Goal: Task Accomplishment & Management: Use online tool/utility

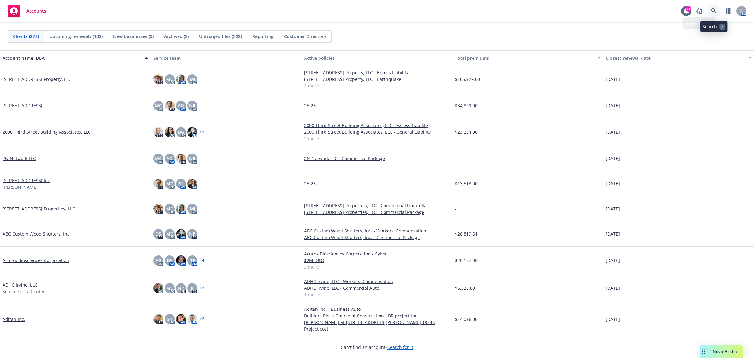
click at [710, 10] on link at bounding box center [714, 11] width 13 height 13
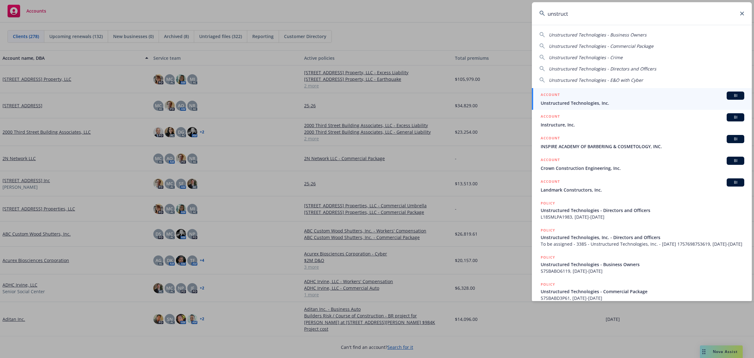
type input "unstruct"
click at [604, 105] on span "Unstructured Technologies, Inc." at bounding box center [643, 103] width 204 height 7
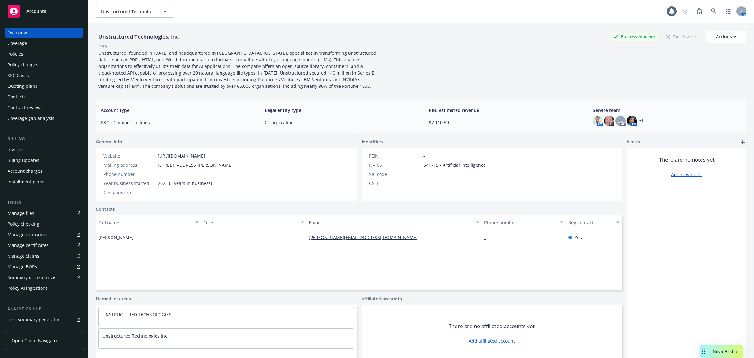
click at [12, 57] on div "Policies" at bounding box center [16, 54] width 16 height 10
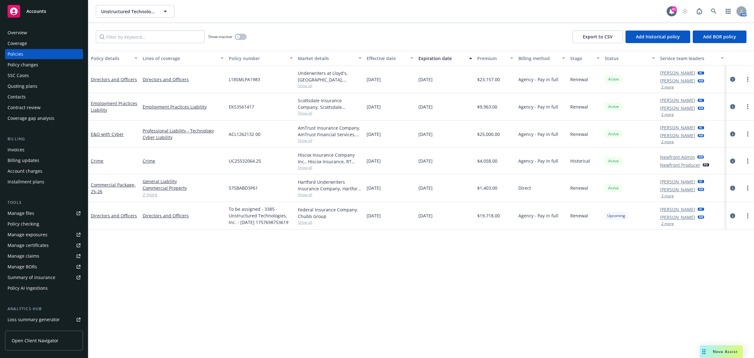
click at [299, 113] on span "Show all" at bounding box center [330, 112] width 64 height 5
click at [729, 134] on div at bounding box center [741, 133] width 28 height 27
drag, startPoint x: 750, startPoint y: 172, endPoint x: 754, endPoint y: 172, distance: 3.2
click at [754, 172] on div at bounding box center [741, 161] width 28 height 26
click at [732, 133] on icon "circleInformation" at bounding box center [733, 133] width 5 height 5
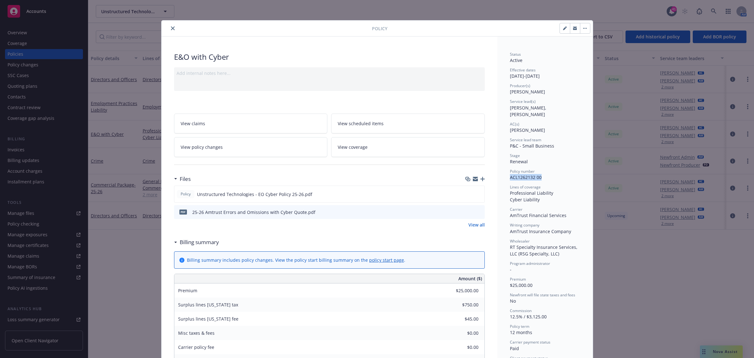
drag, startPoint x: 547, startPoint y: 170, endPoint x: 505, endPoint y: 172, distance: 42.2
copy span "ACL1262132 00"
click at [166, 28] on div at bounding box center [268, 29] width 208 height 8
click at [171, 27] on icon "close" at bounding box center [173, 28] width 4 height 4
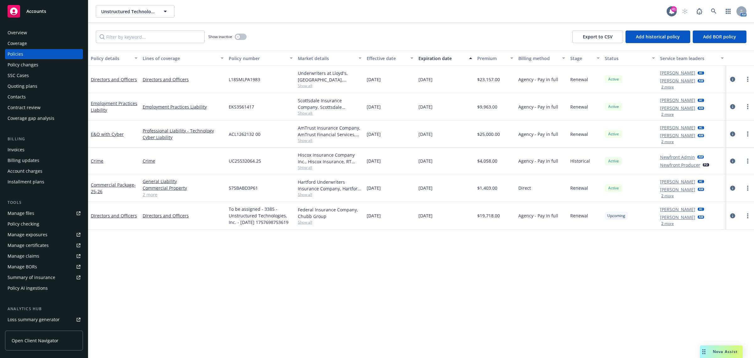
click at [307, 116] on div "Scottsdale Insurance Company, Scottsdale Insurance Company (Nationwide), Socius…" at bounding box center [330, 106] width 69 height 27
click at [304, 112] on span "Show all" at bounding box center [330, 112] width 64 height 5
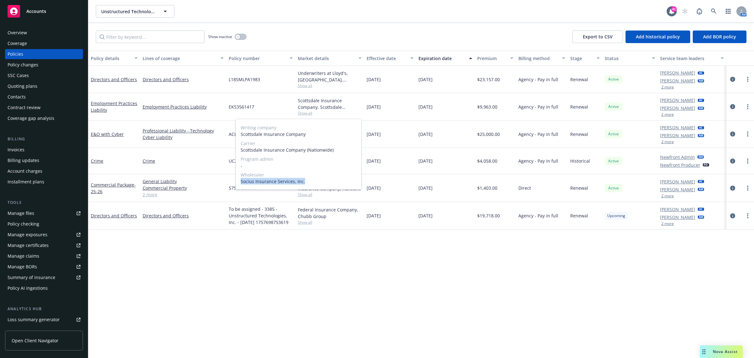
drag, startPoint x: 309, startPoint y: 182, endPoint x: 239, endPoint y: 184, distance: 69.8
click at [239, 184] on div "Writing company Scottsdale Insurance Company Carrier Scottsdale Insurance Compa…" at bounding box center [299, 154] width 126 height 70
copy span "Socius Insurance Services, Inc."
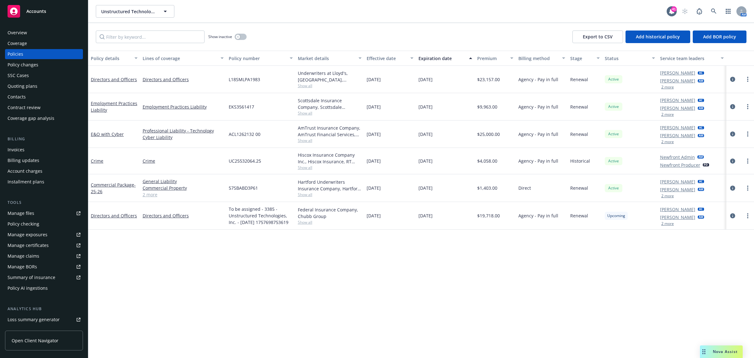
drag, startPoint x: 211, startPoint y: 162, endPoint x: 223, endPoint y: 167, distance: 13.3
click at [212, 162] on link "Crime" at bounding box center [183, 160] width 81 height 7
drag, startPoint x: 266, startPoint y: 187, endPoint x: 242, endPoint y: 140, distance: 52.6
click at [218, 188] on div "Commercial Package - 25-26 General Liability Commercial Property Commercial Aut…" at bounding box center [421, 188] width 666 height 28
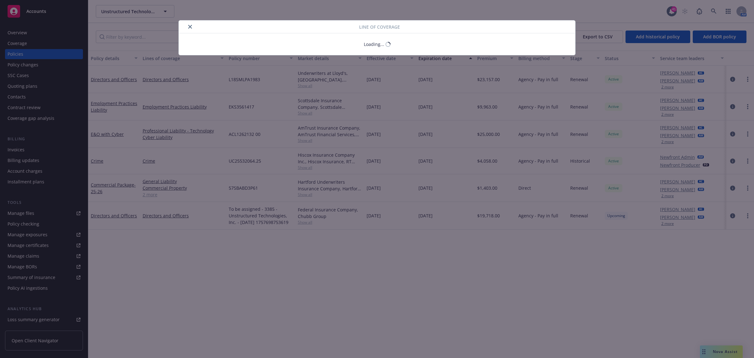
click at [221, 106] on div "Line of coverage Loading..." at bounding box center [377, 179] width 754 height 358
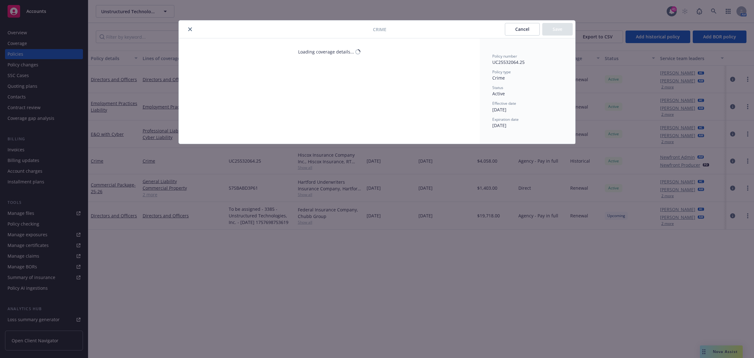
click at [191, 28] on button "close" at bounding box center [190, 29] width 8 height 8
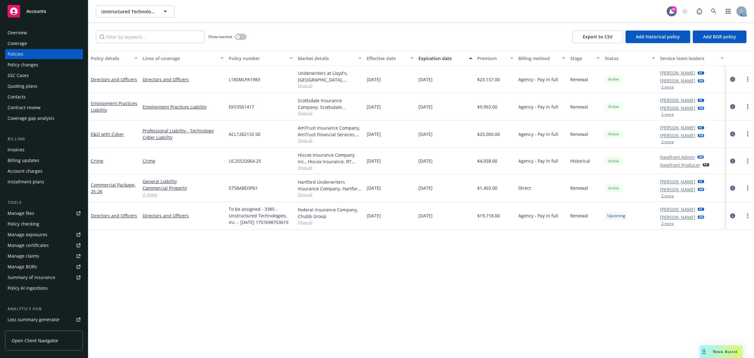
click at [187, 30] on div "Show inactive Export to CSV Add historical policy Add BOR policy" at bounding box center [421, 37] width 666 height 28
drag, startPoint x: 255, startPoint y: 109, endPoint x: 226, endPoint y: 112, distance: 29.1
click at [226, 112] on div "Employment Practices Liability Employment Practices Liability EKS3561417 Scotts…" at bounding box center [421, 106] width 666 height 27
copy div "EKS3561417"
click at [302, 113] on span "Show all" at bounding box center [330, 112] width 64 height 5
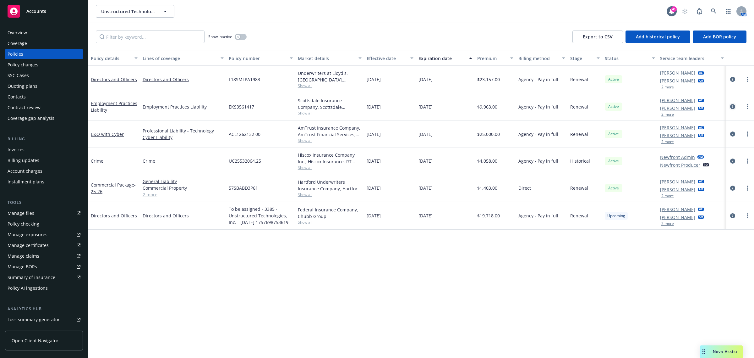
click at [731, 106] on icon "circleInformation" at bounding box center [733, 106] width 5 height 5
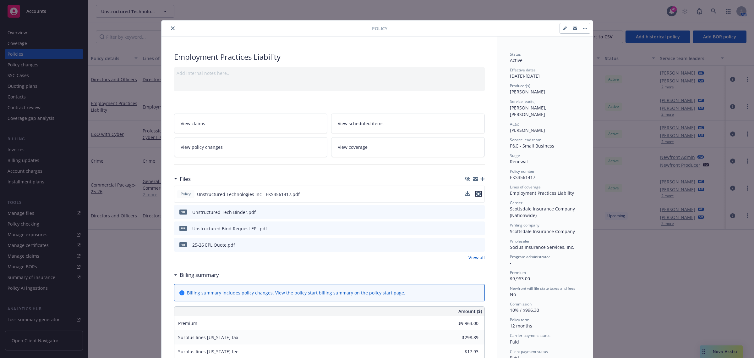
click at [476, 193] on icon "preview file" at bounding box center [479, 193] width 6 height 4
click at [476, 208] on div "pdf Unstructured Tech Binder.pdf" at bounding box center [329, 212] width 311 height 14
click at [477, 211] on icon "preview file" at bounding box center [479, 211] width 6 height 4
click at [563, 30] on icon "button" at bounding box center [565, 28] width 4 height 4
select select "RENEWAL"
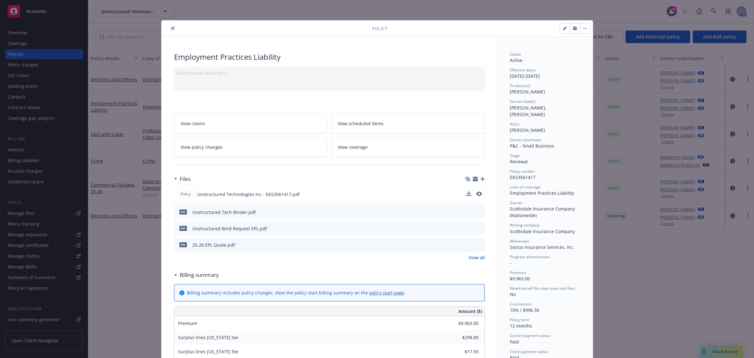
select select "12"
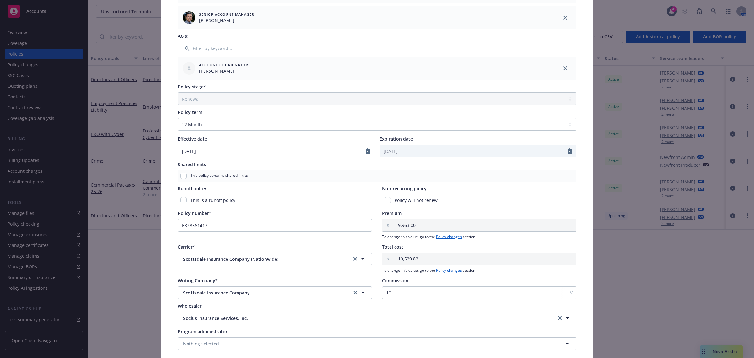
scroll to position [208, 0]
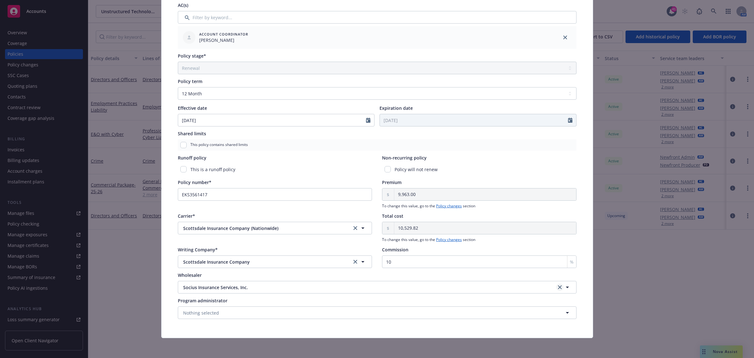
click at [558, 286] on icon "clear selection" at bounding box center [560, 287] width 4 height 4
click at [260, 290] on button "Nothing selected" at bounding box center [377, 287] width 399 height 13
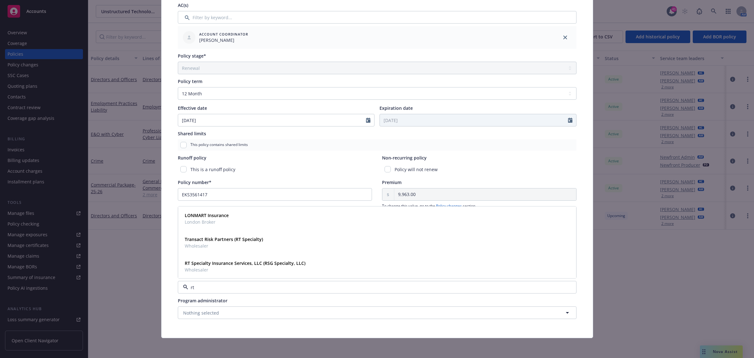
type input "rt s"
click at [239, 270] on span "Wholesaler" at bounding box center [245, 269] width 121 height 7
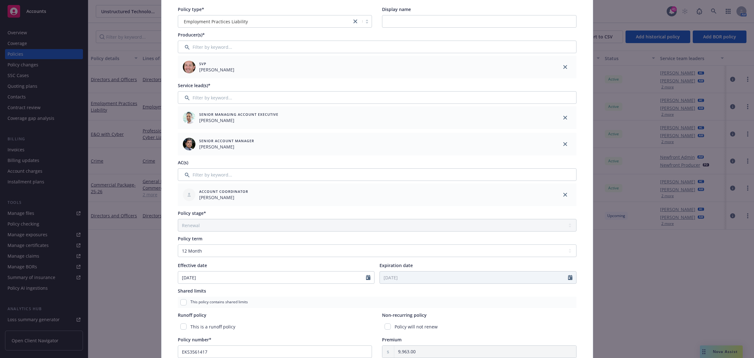
scroll to position [0, 0]
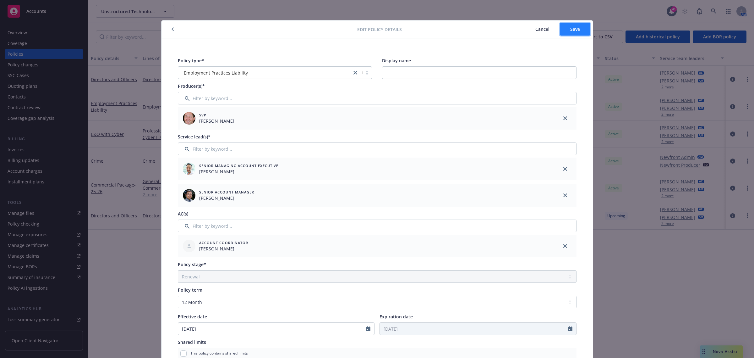
click at [571, 31] on span "Save" at bounding box center [576, 29] width 10 height 6
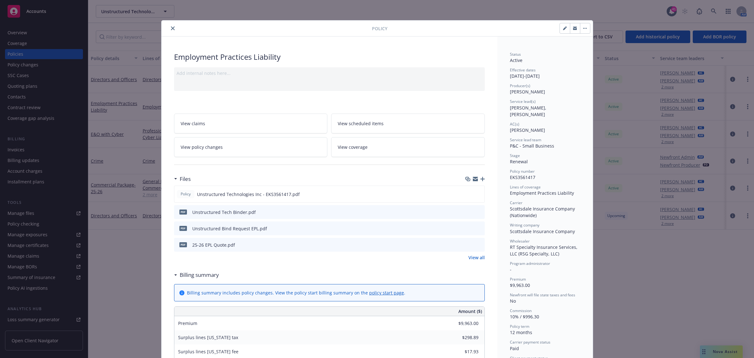
click at [164, 24] on div "Policy" at bounding box center [378, 28] width 432 height 16
click at [164, 27] on div at bounding box center [268, 29] width 208 height 8
click at [169, 26] on button "close" at bounding box center [173, 29] width 8 height 8
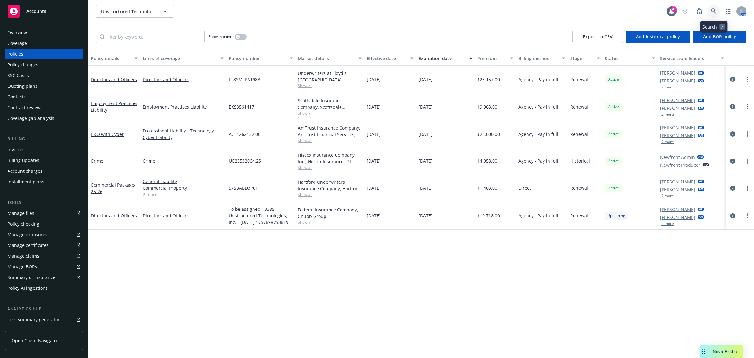
click at [718, 16] on link at bounding box center [714, 11] width 13 height 13
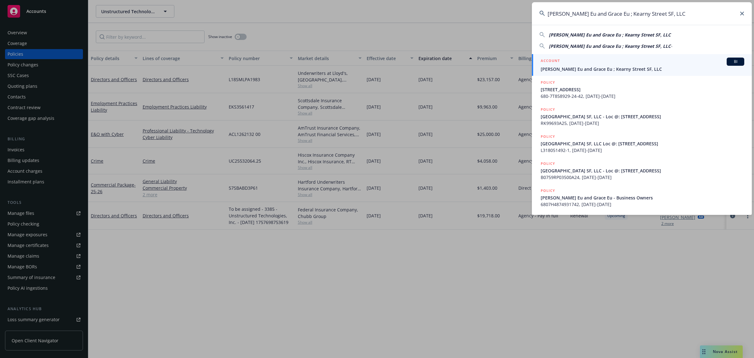
type input "James K. Eu and Grace Eu ; Kearny Street SF, LLC"
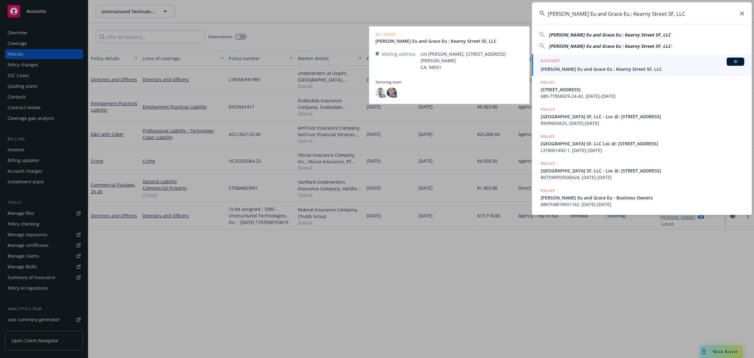
click at [577, 60] on div "ACCOUNT BI" at bounding box center [643, 62] width 204 height 8
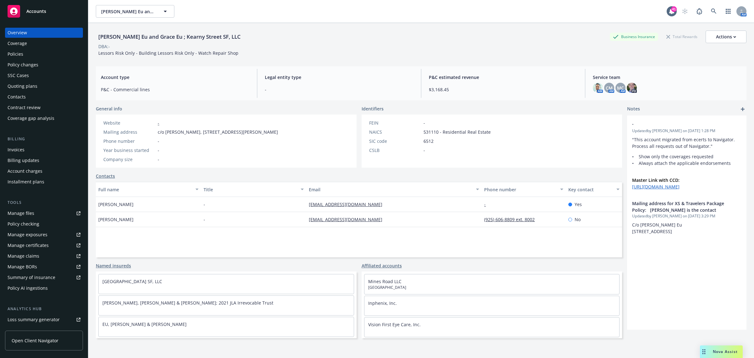
click at [14, 145] on div "Invoices" at bounding box center [16, 150] width 17 height 10
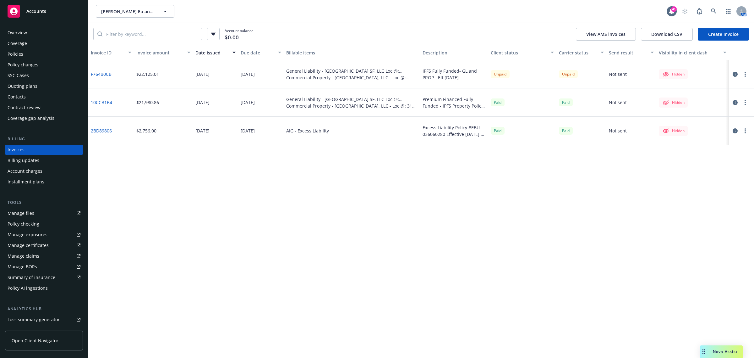
click at [725, 38] on link "Create Invoice" at bounding box center [723, 34] width 51 height 13
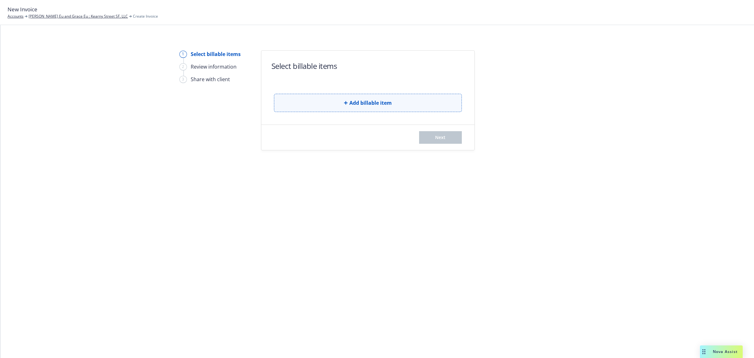
click at [356, 100] on span "Add billable item" at bounding box center [371, 103] width 42 height 8
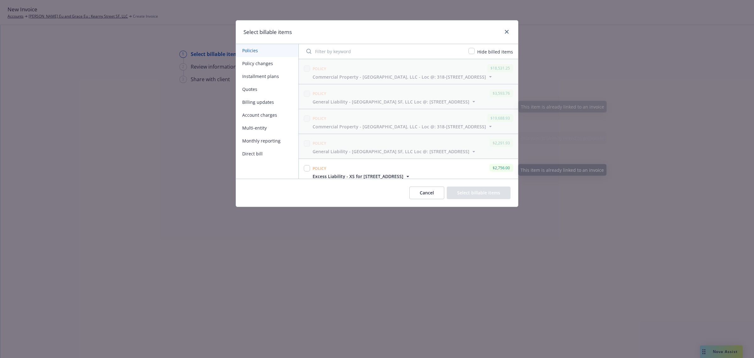
click at [423, 189] on button "Cancel" at bounding box center [427, 192] width 35 height 13
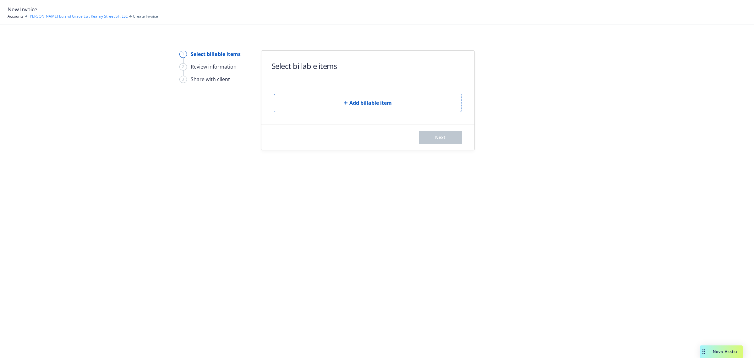
click at [37, 17] on link "[PERSON_NAME] Eu and Grace Eu ; Kearny Street SF, LLC" at bounding box center [78, 17] width 99 height 6
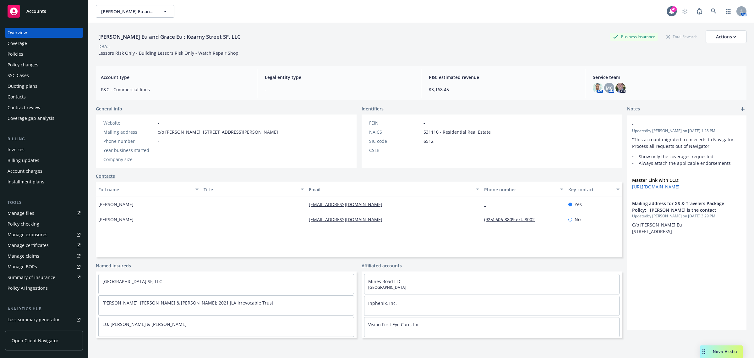
click at [15, 145] on div "Invoices" at bounding box center [16, 150] width 17 height 10
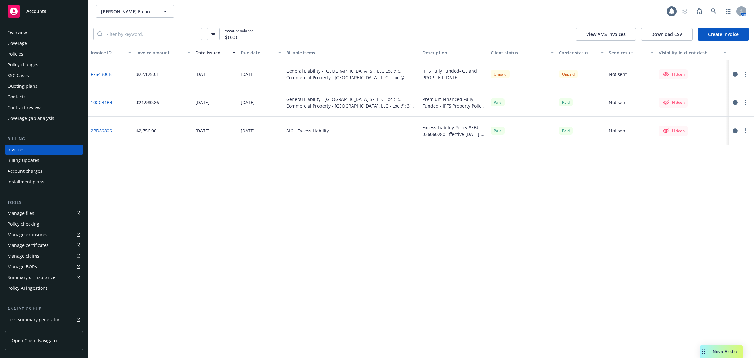
click at [744, 72] on button "button" at bounding box center [746, 74] width 8 height 8
click at [698, 159] on link "Void" at bounding box center [709, 162] width 80 height 13
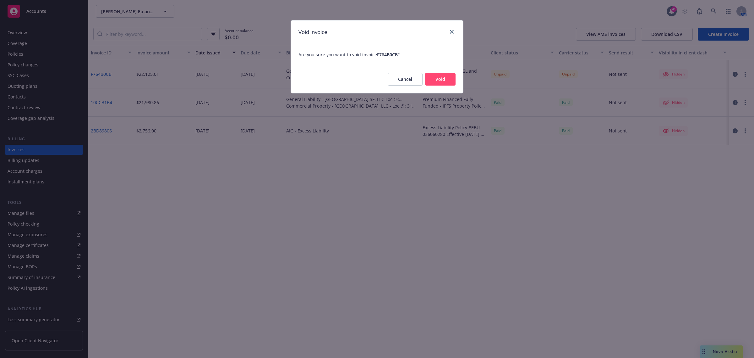
click at [435, 77] on button "Void" at bounding box center [440, 79] width 30 height 13
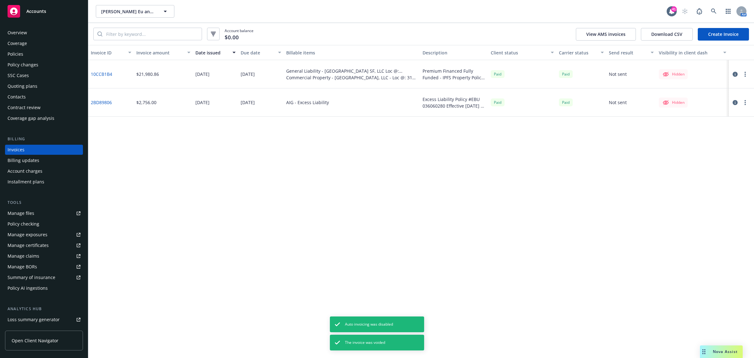
click at [726, 31] on link "Create Invoice" at bounding box center [723, 34] width 51 height 13
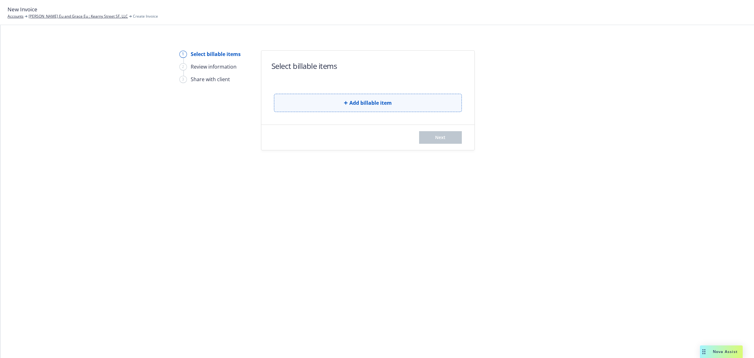
click at [339, 98] on button "Add billable item" at bounding box center [368, 103] width 188 height 18
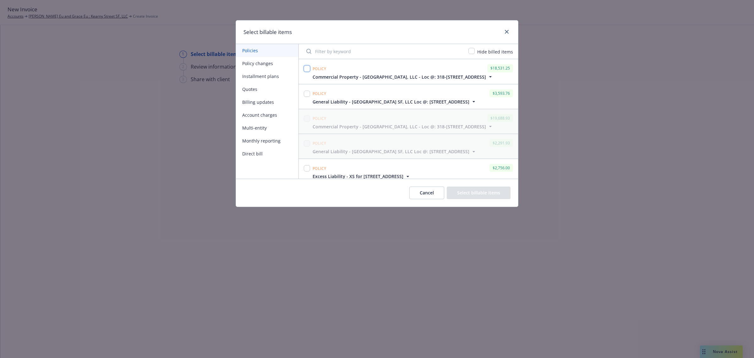
click at [306, 70] on input "checkbox" at bounding box center [307, 68] width 6 height 6
checkbox input "true"
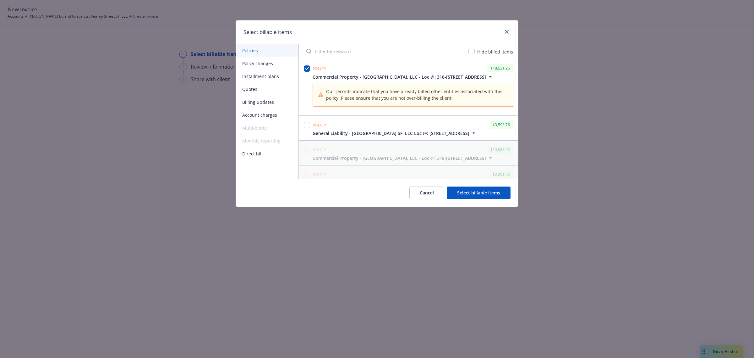
click at [308, 128] on div at bounding box center [307, 125] width 6 height 9
click at [307, 128] on input "checkbox" at bounding box center [307, 125] width 6 height 6
checkbox input "true"
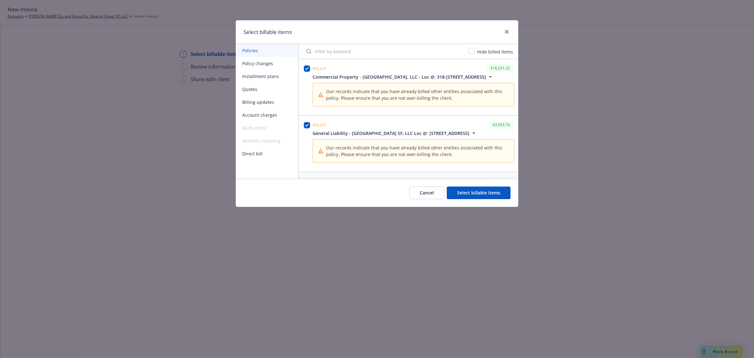
click at [472, 196] on button "Select billable items" at bounding box center [479, 192] width 64 height 13
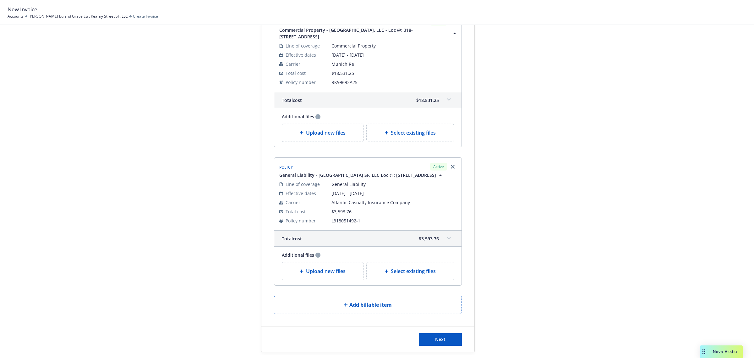
scroll to position [113, 0]
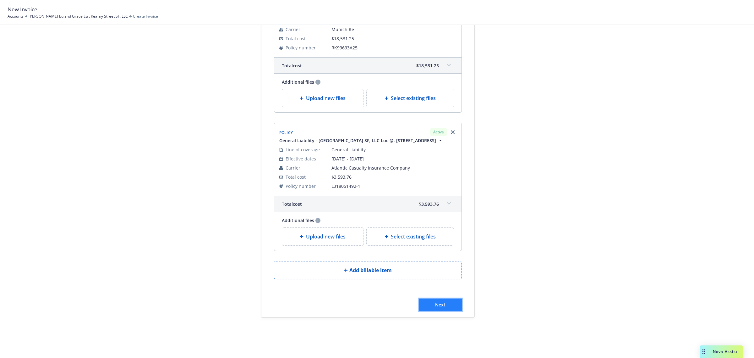
click at [437, 305] on span "Next" at bounding box center [440, 304] width 10 height 6
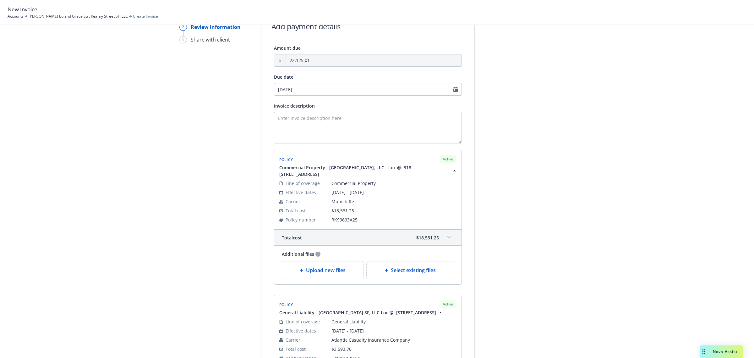
scroll to position [0, 0]
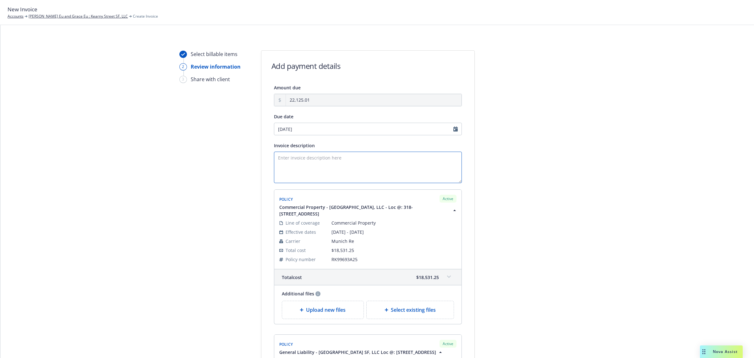
click at [326, 153] on textarea "Invoice description" at bounding box center [368, 167] width 188 height 31
paste textarea "General Liability"
paste textarea "Commercial Property"
click at [274, 158] on textarea "General Liability and Commercial Property - Eff 9.14.25" at bounding box center [368, 167] width 188 height 31
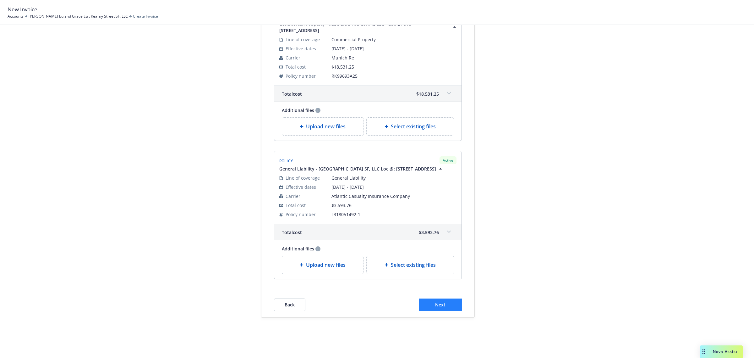
type textarea "Premium Invoice Paid in Full General Liability and Commercial Property - Eff 9.…"
click at [437, 301] on button "Next" at bounding box center [440, 304] width 43 height 13
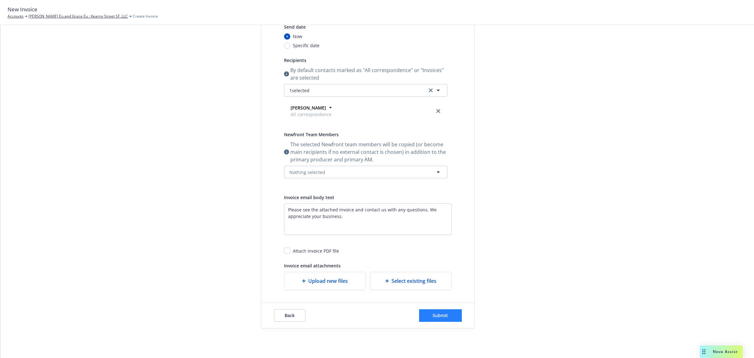
scroll to position [86, 0]
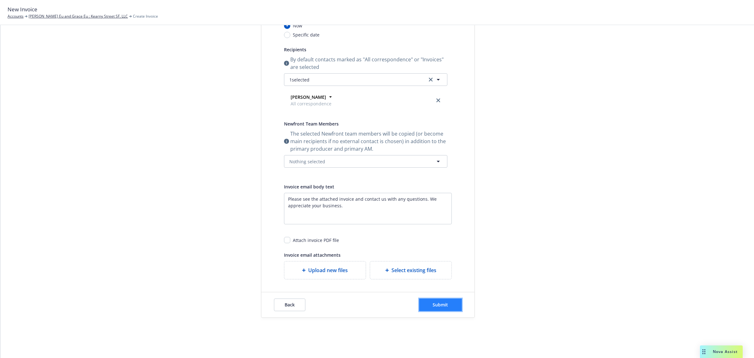
click at [440, 301] on button "Submit" at bounding box center [440, 304] width 43 height 13
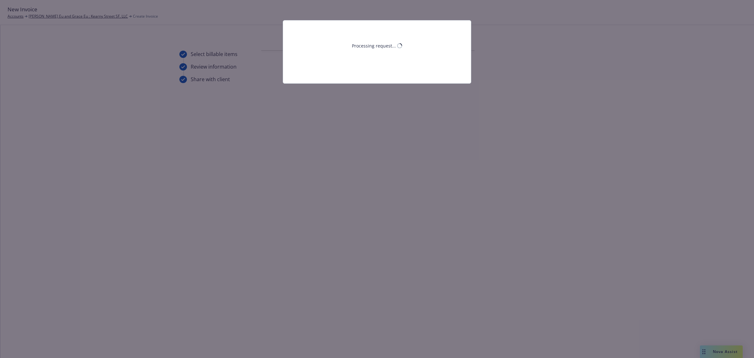
scroll to position [0, 0]
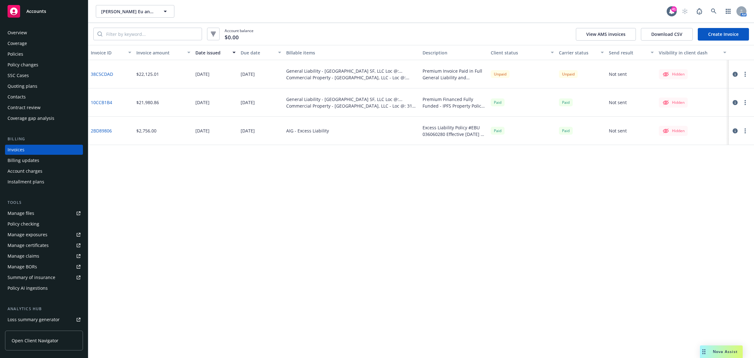
click at [746, 73] on icon "button" at bounding box center [745, 74] width 1 height 5
click at [716, 126] on link "Make it visible in client dash" at bounding box center [709, 125] width 80 height 13
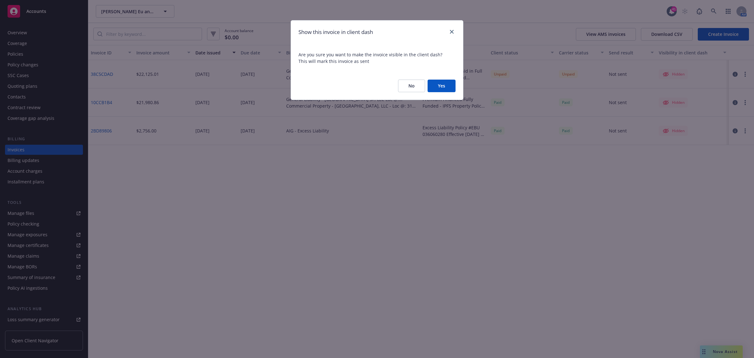
drag, startPoint x: 448, startPoint y: 86, endPoint x: 613, endPoint y: 82, distance: 165.1
click at [449, 86] on button "Yes" at bounding box center [442, 86] width 28 height 13
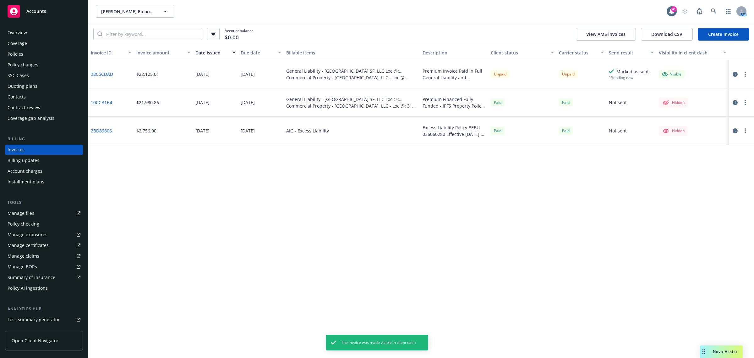
click at [737, 75] on icon "button" at bounding box center [735, 74] width 5 height 5
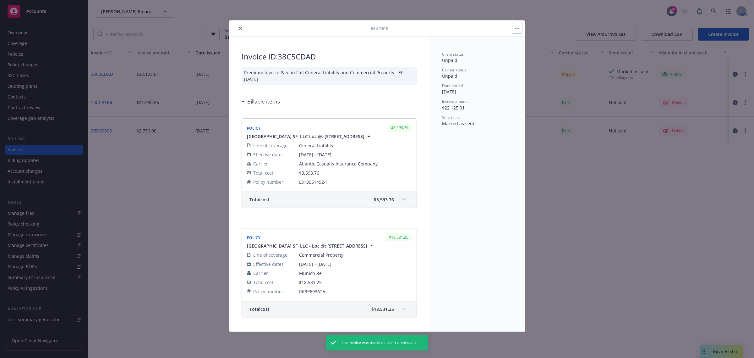
click at [236, 27] on div at bounding box center [301, 29] width 139 height 8
click at [240, 27] on icon "close" at bounding box center [241, 28] width 4 height 4
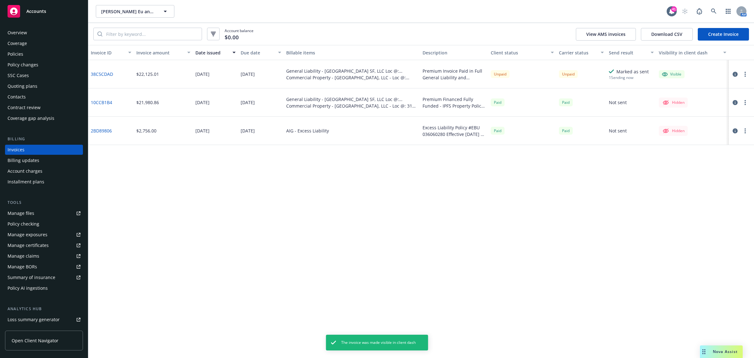
click at [734, 75] on icon "button" at bounding box center [735, 74] width 5 height 5
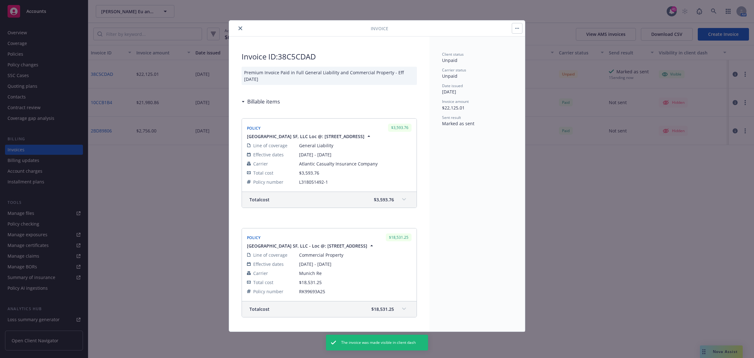
click at [240, 26] on icon "close" at bounding box center [241, 28] width 4 height 4
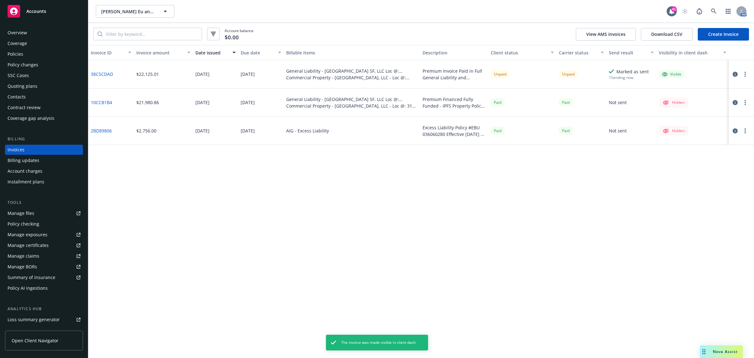
click at [737, 74] on icon "button" at bounding box center [735, 74] width 5 height 5
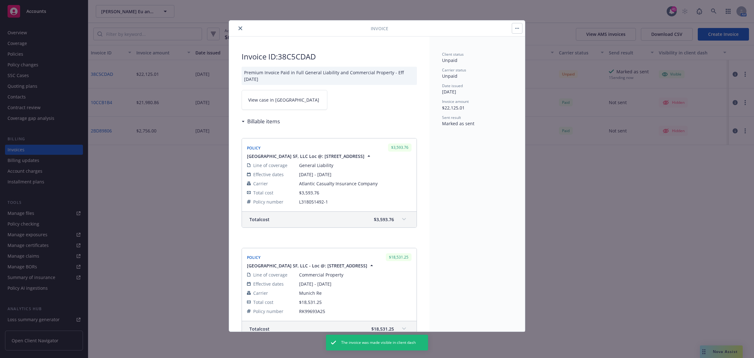
click at [301, 104] on link "View case in SSC" at bounding box center [285, 100] width 86 height 20
click at [242, 27] on button "close" at bounding box center [241, 29] width 8 height 8
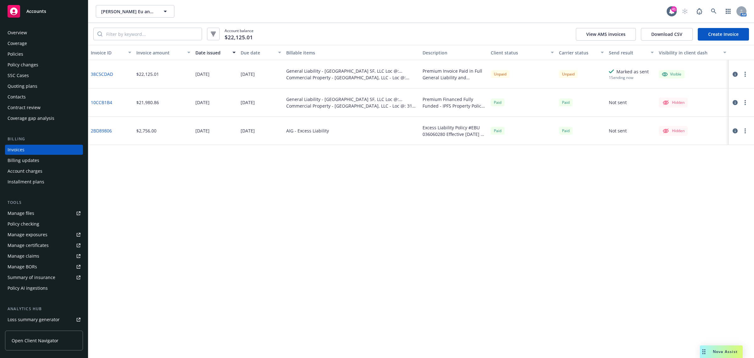
click at [40, 32] on div "Overview" at bounding box center [44, 33] width 73 height 10
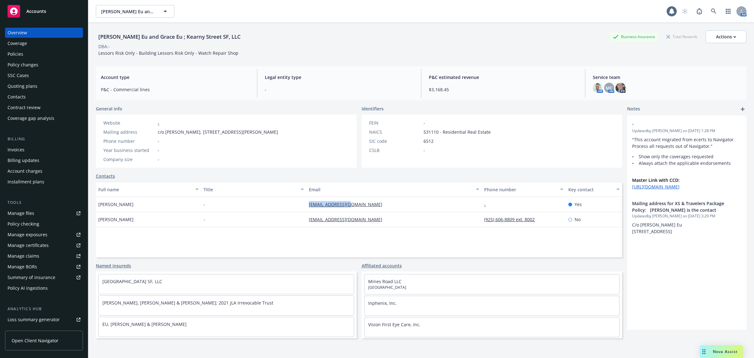
drag, startPoint x: 378, startPoint y: 205, endPoint x: 303, endPoint y: 204, distance: 75.1
click at [303, 204] on div "David Eu - davideu@gmail.com - Yes" at bounding box center [359, 204] width 527 height 15
copy div "davideu@gmail.com"
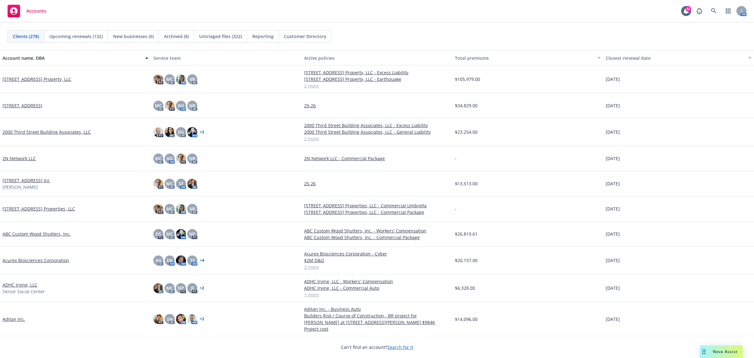
click at [548, 260] on span "Nova Assist" at bounding box center [725, 351] width 25 height 5
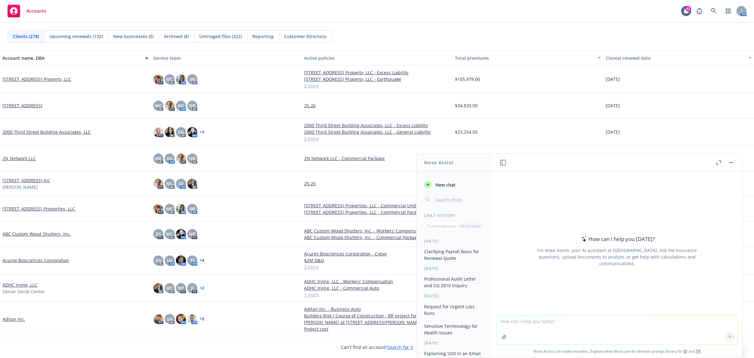
click at [548, 260] on button "Nova Assist" at bounding box center [721, 351] width 43 height 13
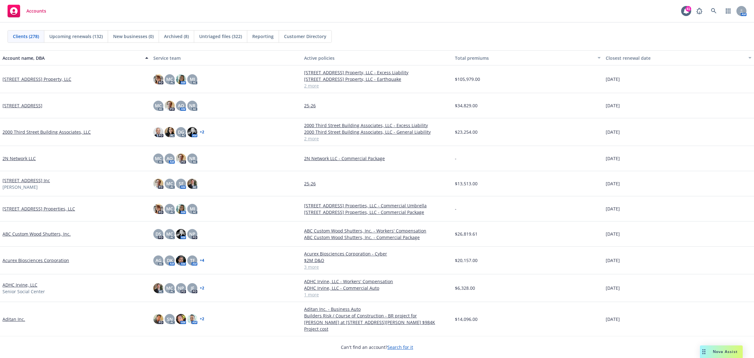
drag, startPoint x: 736, startPoint y: 350, endPoint x: 733, endPoint y: 351, distance: 3.5
click at [548, 260] on span "Nova Assist" at bounding box center [725, 351] width 25 height 5
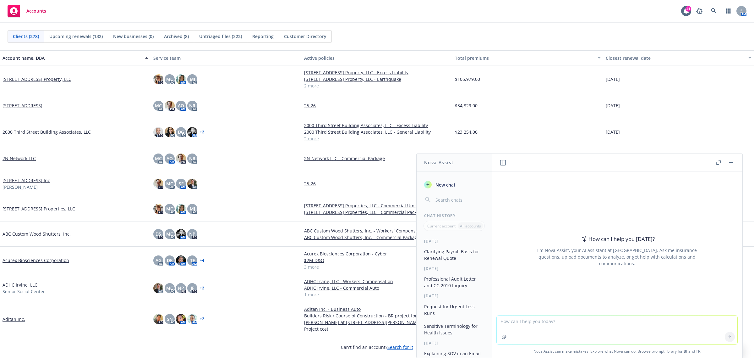
click at [548, 260] on textarea at bounding box center [617, 329] width 241 height 29
paste textarea "ref:_00D3kt5A5._500VzLpMAV:ref"
type textarea "write this professionally ref:_00D3kt5A5._500VzLpMAV:ref"
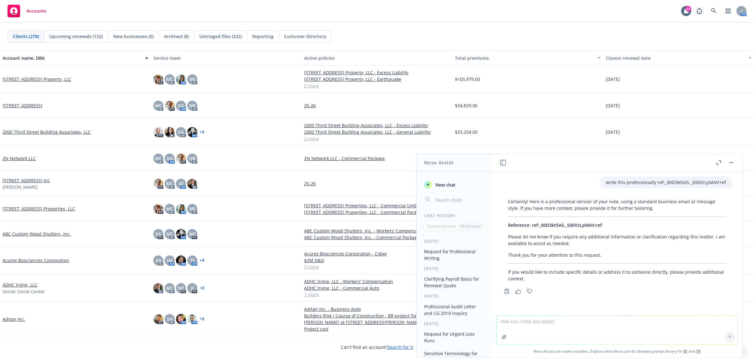
click at [531, 260] on textarea at bounding box center [617, 329] width 241 height 29
type textarea "n"
paste textarea "Hello I hope you are doing well. Can you please confirm if you have received a …"
type textarea "Hello I hope you are doing well. Can you please confirm if you have received a …"
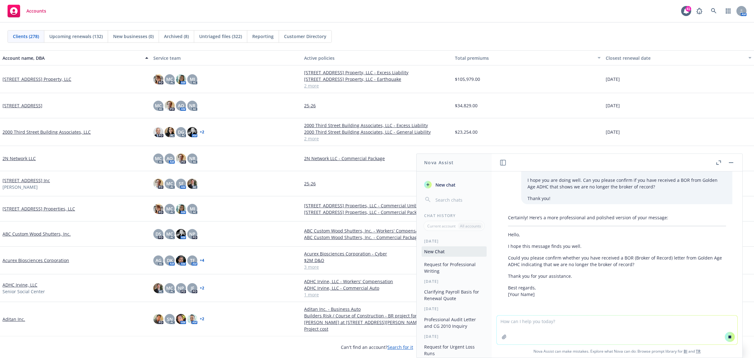
scroll to position [152, 0]
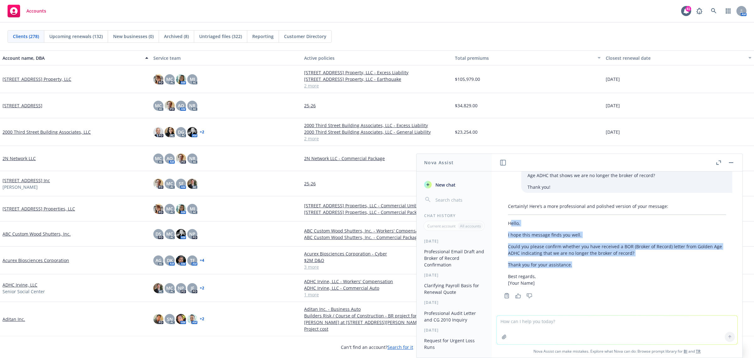
drag, startPoint x: 510, startPoint y: 226, endPoint x: 639, endPoint y: 264, distance: 134.8
click at [548, 260] on div "Certainly! Here’s a more professional and polished version of your message: Hel…" at bounding box center [617, 244] width 231 height 88
copy div "ello, I hope this message finds you well. Could you please confirm whether you …"
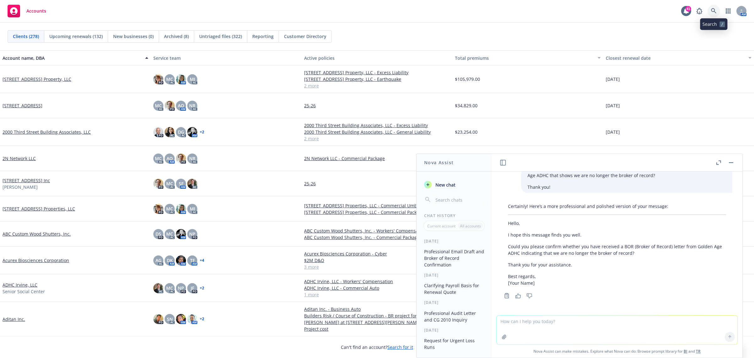
click at [548, 14] on icon at bounding box center [714, 11] width 6 height 6
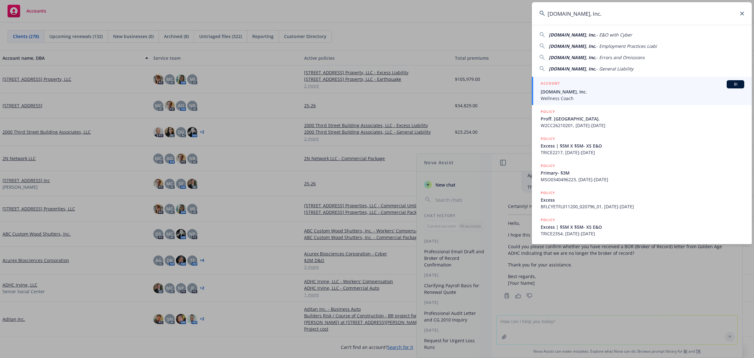
type input "Meditation.live, Inc."
click at [548, 86] on div "ACCOUNT BI" at bounding box center [643, 84] width 204 height 8
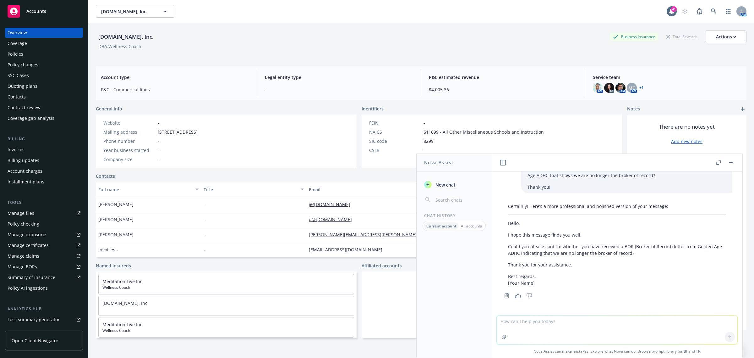
click at [548, 161] on button "button" at bounding box center [732, 163] width 8 height 8
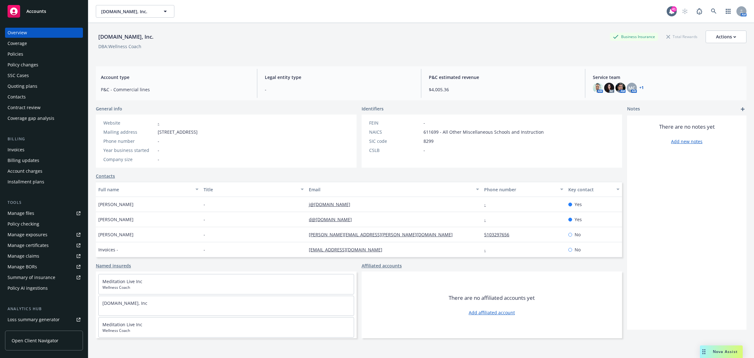
click at [22, 48] on div "Coverage" at bounding box center [17, 43] width 19 height 10
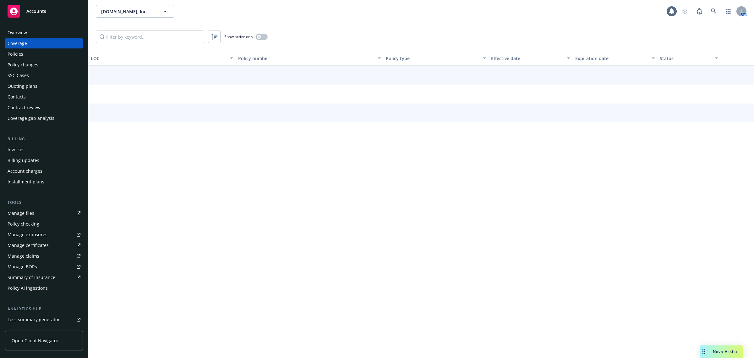
click at [22, 52] on div "Policies" at bounding box center [16, 54] width 16 height 10
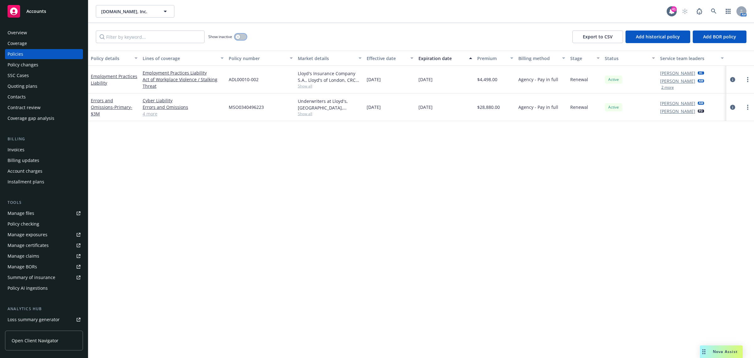
click at [245, 36] on button "button" at bounding box center [241, 37] width 12 height 6
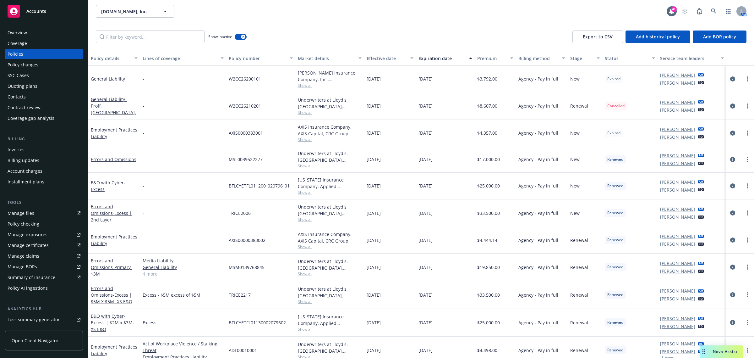
click at [310, 56] on div "Market details" at bounding box center [326, 58] width 57 height 7
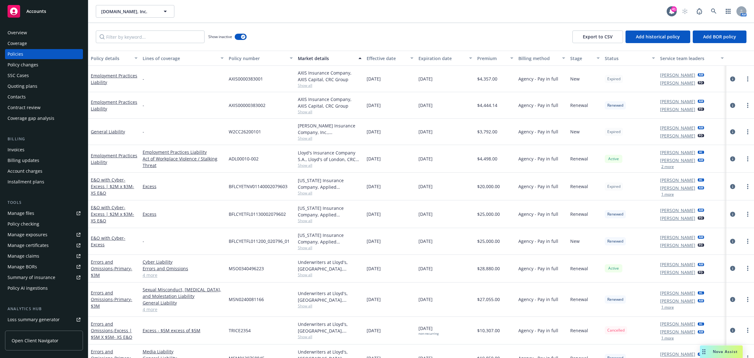
click at [384, 57] on div "Effective date" at bounding box center [387, 58] width 40 height 7
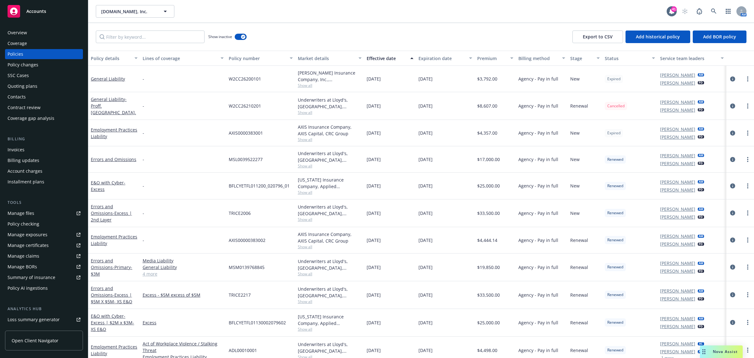
click at [384, 57] on div "Effective date" at bounding box center [387, 58] width 40 height 7
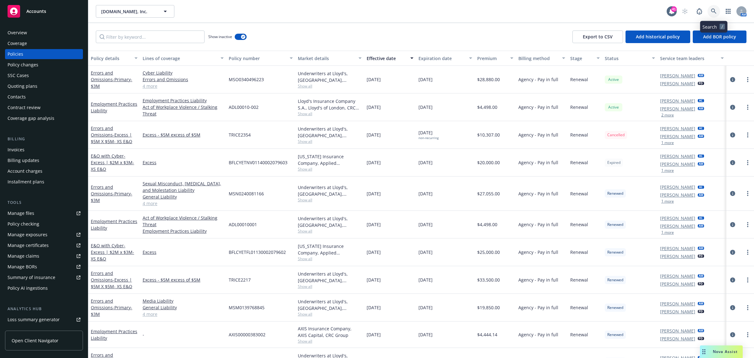
click at [548, 10] on icon at bounding box center [714, 11] width 6 height 6
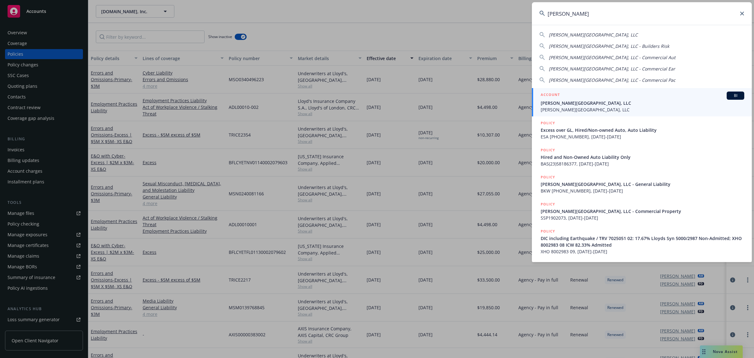
type input "ec palomar"
click at [548, 98] on div "ACCOUNT BI" at bounding box center [643, 95] width 204 height 8
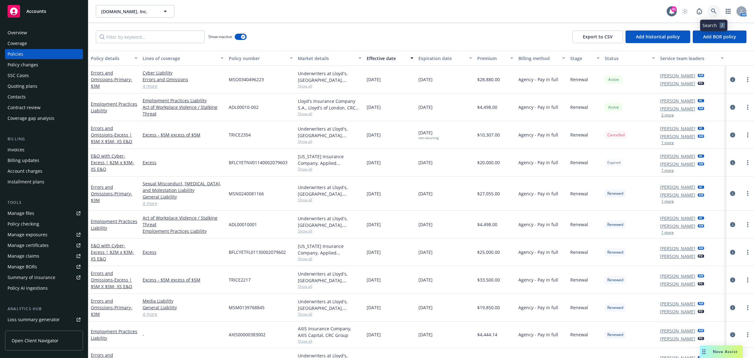
click at [548, 9] on link at bounding box center [714, 11] width 13 height 13
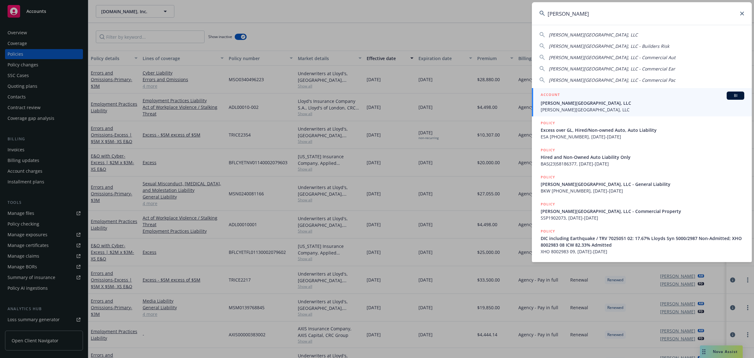
type input "ec palomar"
click at [548, 103] on span "[PERSON_NAME][GEOGRAPHIC_DATA], LLC" at bounding box center [643, 103] width 204 height 7
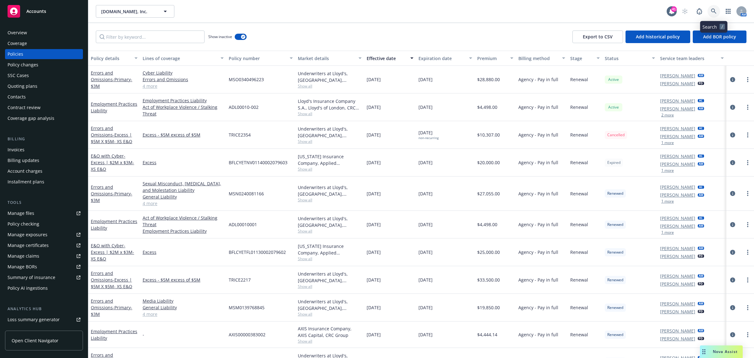
click at [548, 10] on icon at bounding box center [714, 11] width 6 height 6
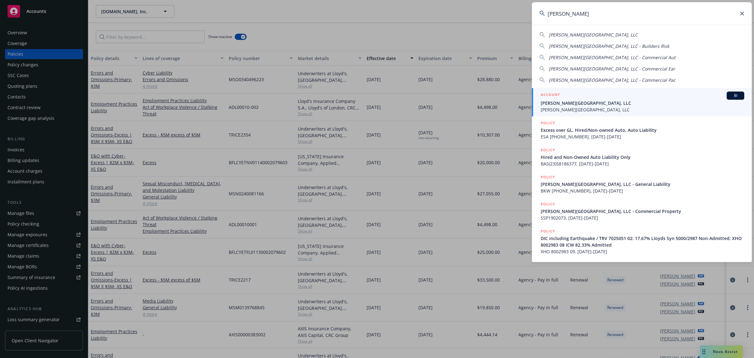
type input "ec palomar"
click at [548, 102] on span "[PERSON_NAME][GEOGRAPHIC_DATA], LLC" at bounding box center [643, 103] width 204 height 7
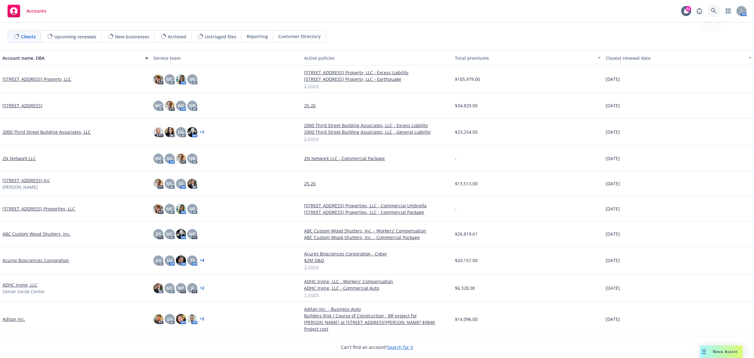
click at [712, 9] on icon at bounding box center [713, 10] width 5 height 5
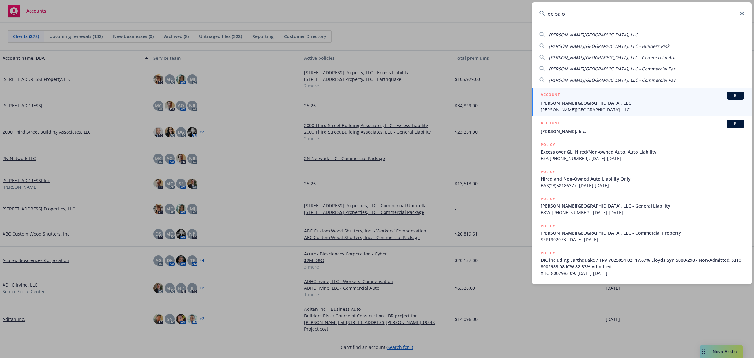
type input "ec palo"
click at [583, 95] on div "ACCOUNT BI" at bounding box center [643, 95] width 204 height 8
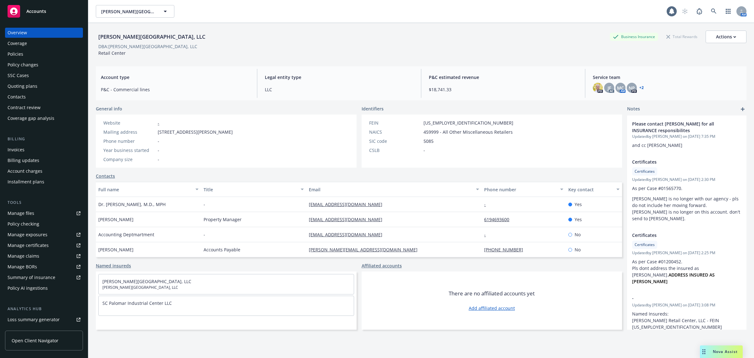
click at [20, 52] on div "Policies" at bounding box center [16, 54] width 16 height 10
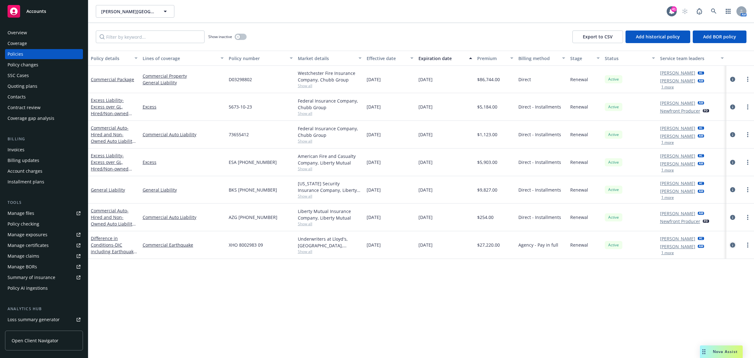
click at [735, 246] on icon "circleInformation" at bounding box center [733, 244] width 5 height 5
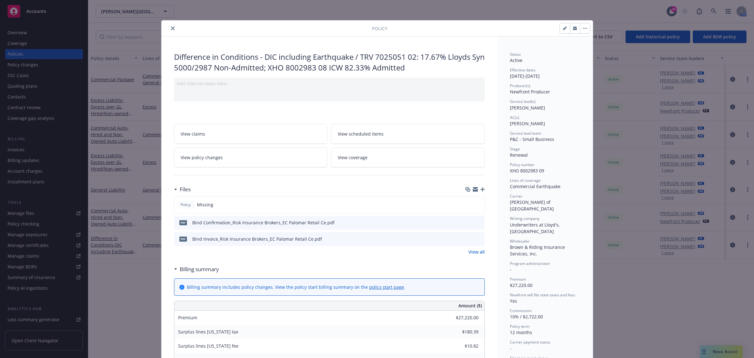
drag, startPoint x: 168, startPoint y: 29, endPoint x: 144, endPoint y: 87, distance: 63.1
click at [171, 29] on icon "close" at bounding box center [173, 28] width 4 height 4
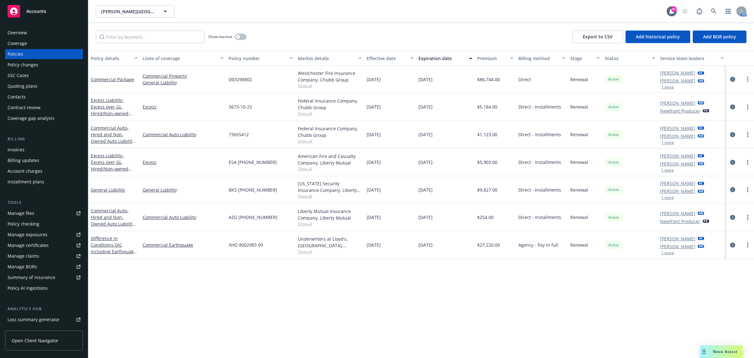
click at [14, 151] on div "Invoices" at bounding box center [16, 150] width 17 height 10
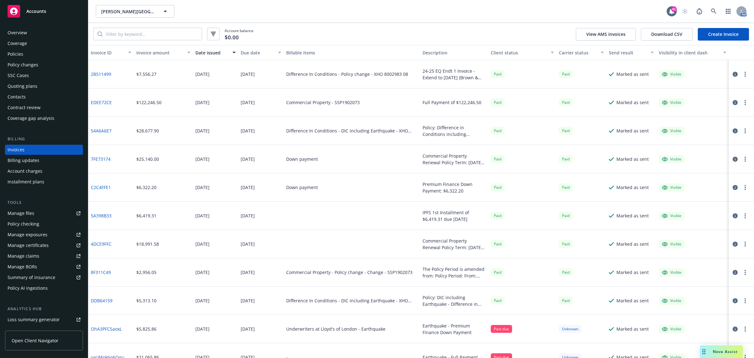
click at [42, 56] on div "Policies" at bounding box center [44, 54] width 73 height 10
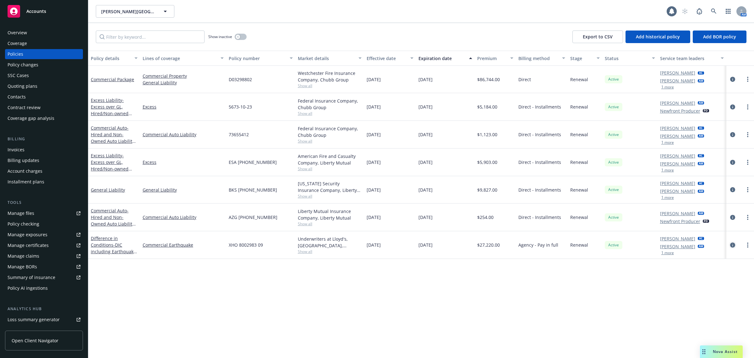
click at [736, 246] on icon "circleInformation" at bounding box center [733, 244] width 5 height 5
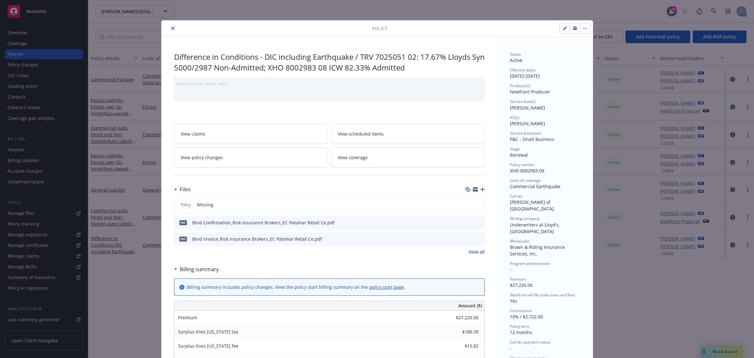
scroll to position [19, 0]
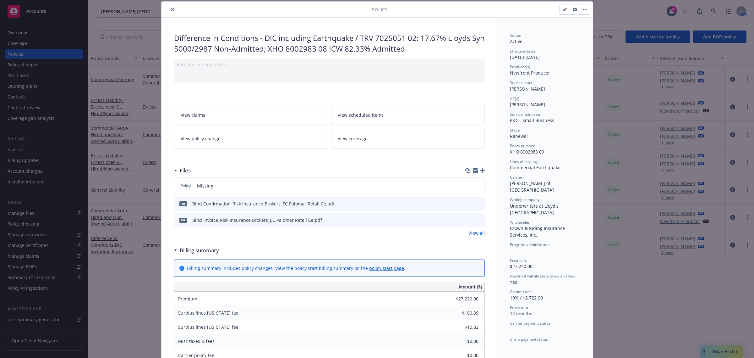
click at [476, 220] on icon "preview file" at bounding box center [479, 219] width 6 height 4
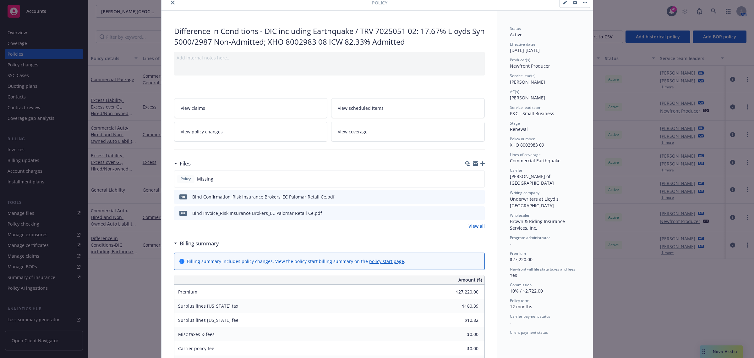
scroll to position [0, 0]
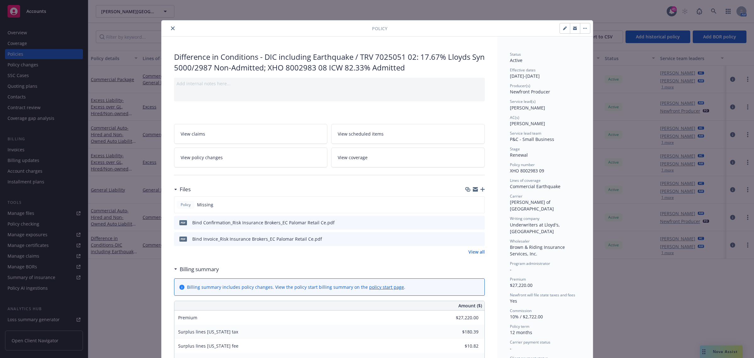
click at [172, 30] on button "close" at bounding box center [173, 29] width 8 height 8
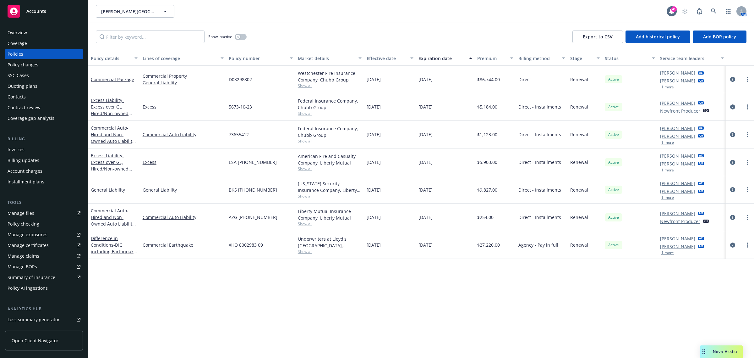
click at [32, 152] on div "Invoices" at bounding box center [44, 150] width 73 height 10
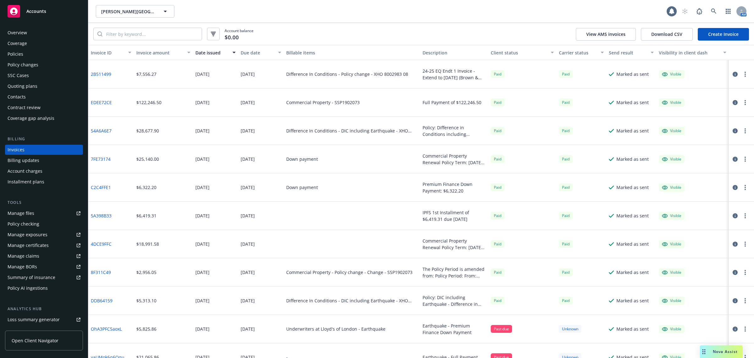
click at [715, 34] on link "Create Invoice" at bounding box center [723, 34] width 51 height 13
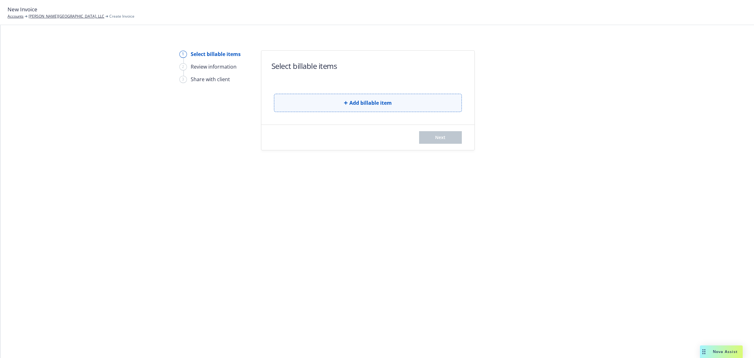
click at [368, 101] on span "Add billable item" at bounding box center [371, 103] width 42 height 8
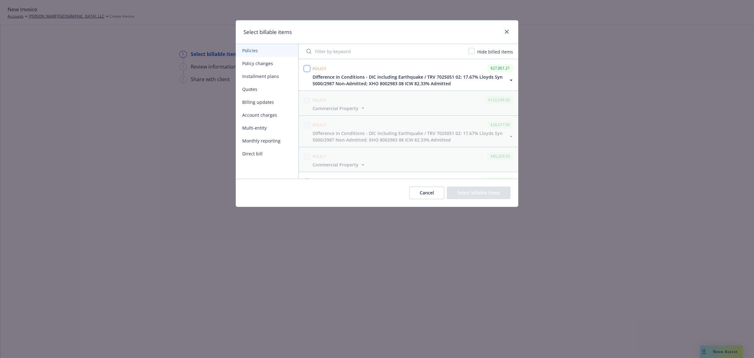
click at [308, 70] on input "checkbox" at bounding box center [307, 68] width 6 height 6
checkbox input "true"
click at [462, 192] on button "Select billable items" at bounding box center [479, 192] width 64 height 13
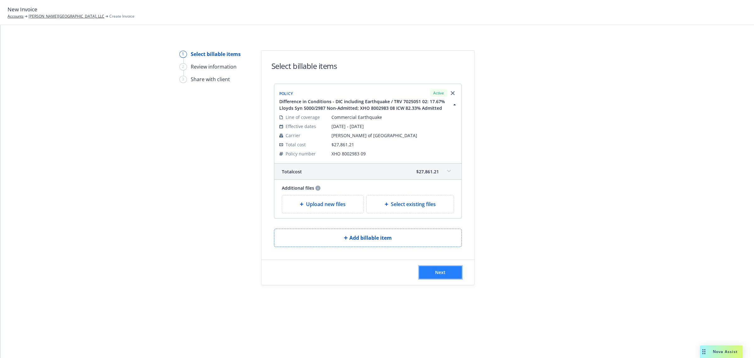
click at [436, 277] on button "Next" at bounding box center [440, 272] width 43 height 13
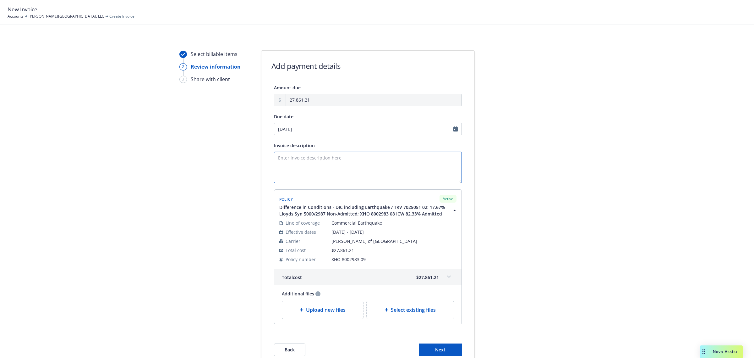
click at [307, 158] on textarea "Invoice description" at bounding box center [368, 167] width 188 height 31
click at [365, 157] on textarea "Difference In Conditions Full Premium Invoiec - Eff [DATE]" at bounding box center [368, 167] width 188 height 31
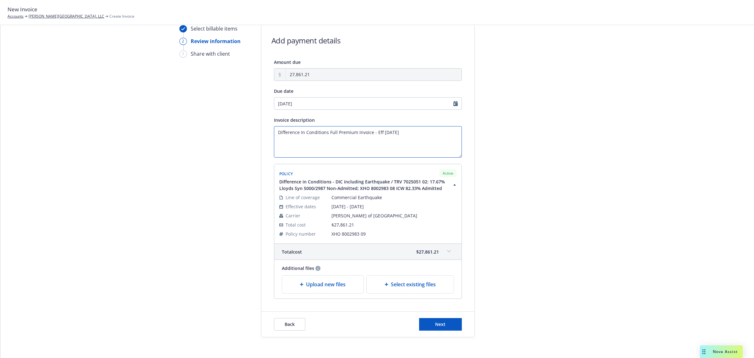
scroll to position [39, 0]
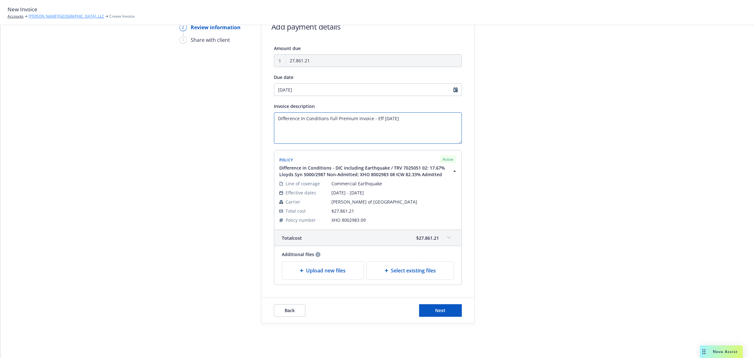
type textarea "Difference In Conditions Full Premium Invoice - Eff [DATE]"
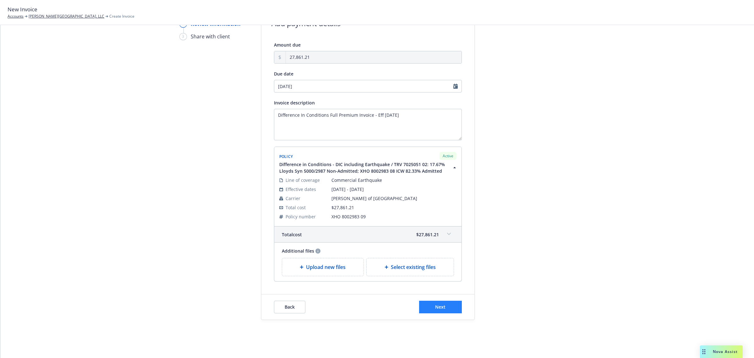
scroll to position [46, 0]
click at [437, 302] on span "Next" at bounding box center [440, 304] width 10 height 6
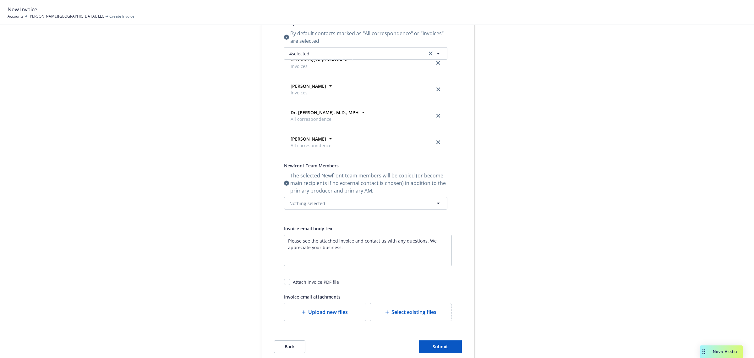
scroll to position [154, 0]
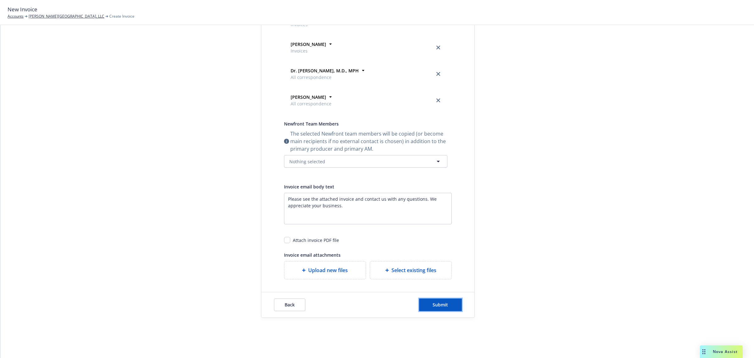
click at [433, 301] on button "Submit" at bounding box center [440, 304] width 43 height 13
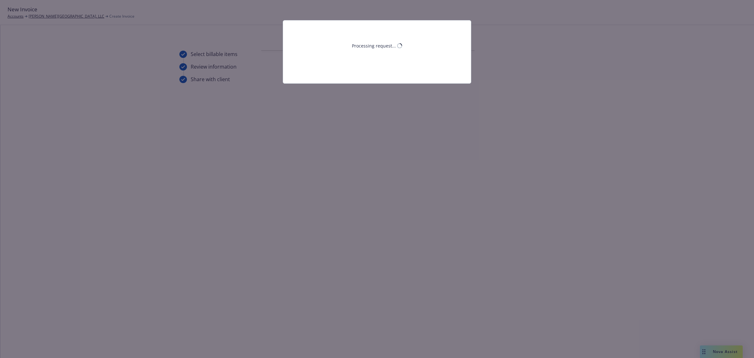
scroll to position [0, 0]
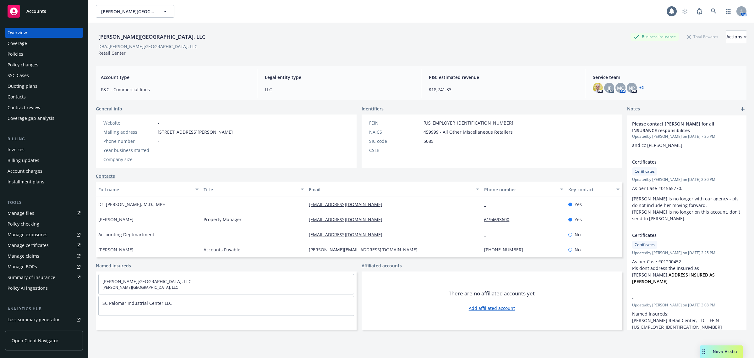
drag, startPoint x: 0, startPoint y: 0, endPoint x: 24, endPoint y: 152, distance: 154.3
click at [24, 152] on div "Invoices" at bounding box center [16, 150] width 17 height 10
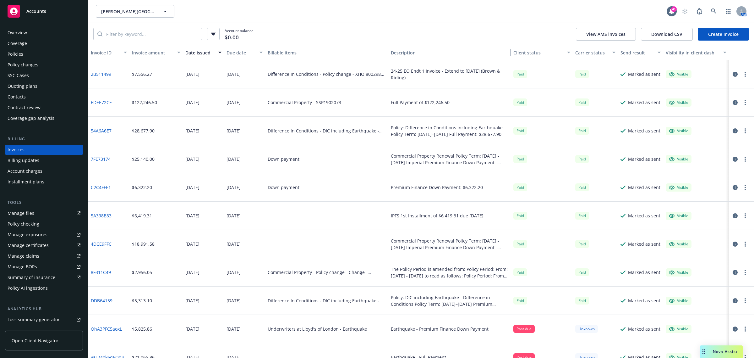
drag, startPoint x: 483, startPoint y: 46, endPoint x: 500, endPoint y: 15, distance: 36.0
click at [508, 55] on div "Invoice ID Invoice amount Date issued Due date Billable items Description Clien…" at bounding box center [421, 52] width 666 height 15
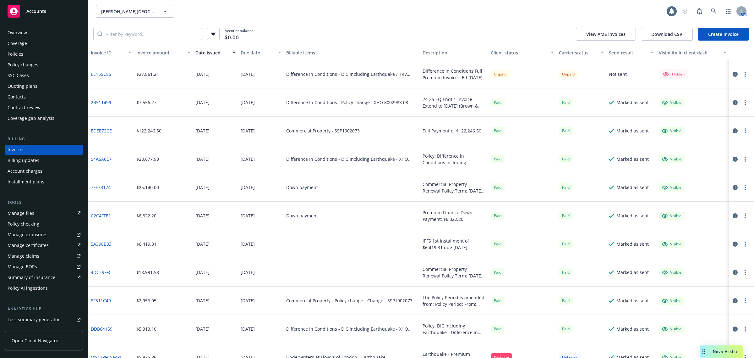
click at [736, 73] on div at bounding box center [741, 74] width 18 height 8
click at [742, 73] on button "button" at bounding box center [746, 74] width 8 height 8
click at [710, 124] on link "Make it visible in client dash" at bounding box center [703, 125] width 80 height 13
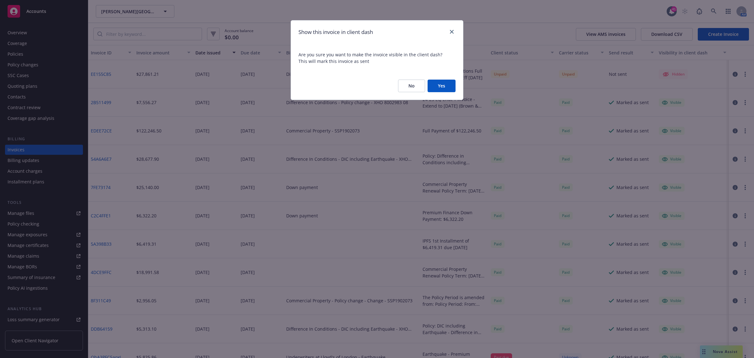
click at [441, 81] on button "Yes" at bounding box center [442, 86] width 28 height 13
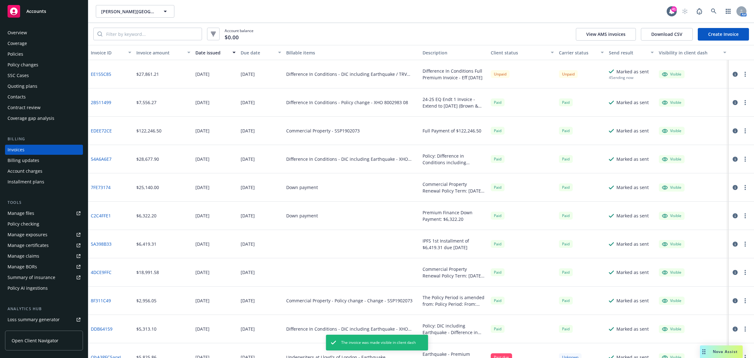
click at [742, 75] on button "button" at bounding box center [746, 74] width 8 height 8
click at [733, 73] on icon "button" at bounding box center [735, 74] width 5 height 5
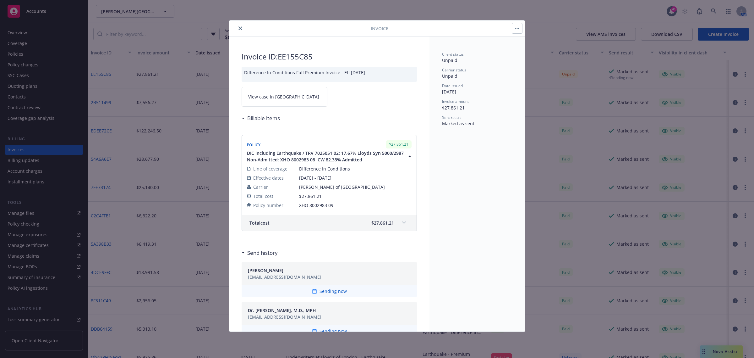
click at [262, 88] on link "View case in SSC" at bounding box center [285, 97] width 86 height 20
click at [238, 33] on div "Invoice" at bounding box center [377, 28] width 296 height 16
click at [239, 27] on icon "close" at bounding box center [241, 28] width 4 height 4
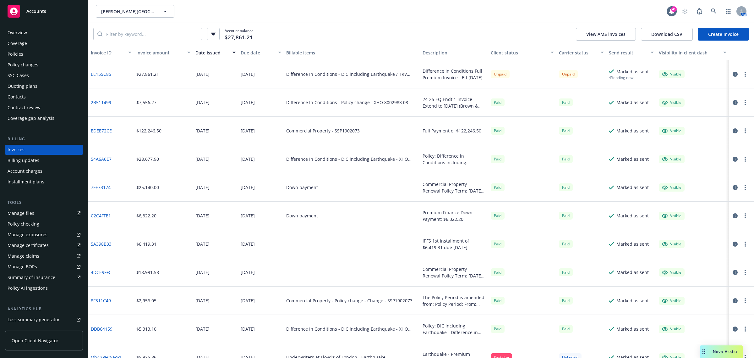
click at [24, 57] on div "Policies" at bounding box center [44, 54] width 73 height 10
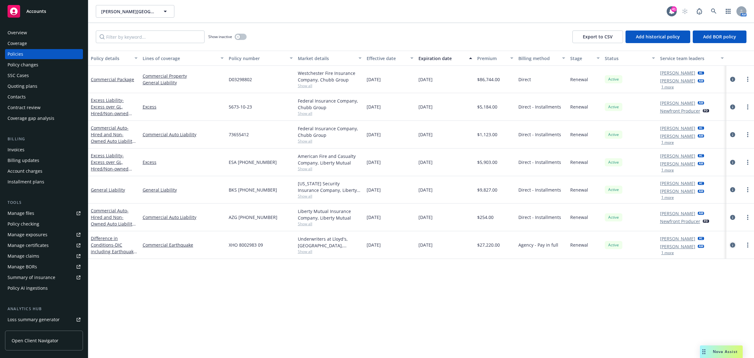
click at [734, 244] on icon "circleInformation" at bounding box center [733, 244] width 5 height 5
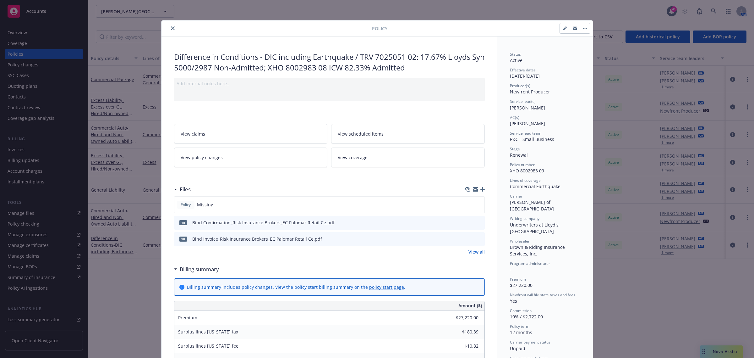
click at [466, 224] on icon "download file" at bounding box center [468, 221] width 5 height 5
click at [467, 239] on icon "download file" at bounding box center [468, 238] width 5 height 5
click at [172, 27] on icon "close" at bounding box center [173, 28] width 4 height 4
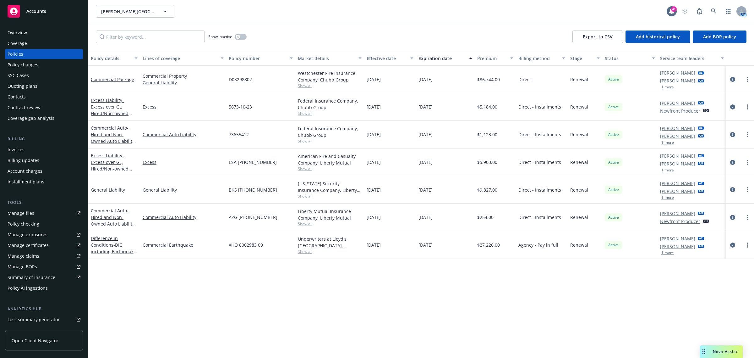
click at [47, 29] on div "Overview" at bounding box center [44, 33] width 73 height 10
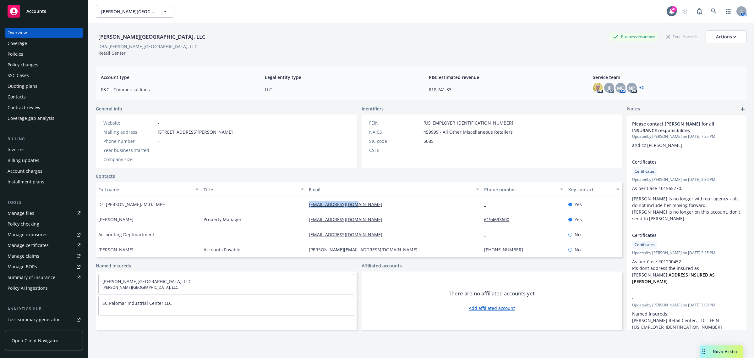
drag, startPoint x: 376, startPoint y: 203, endPoint x: 301, endPoint y: 211, distance: 75.2
click at [301, 211] on div "Dr. Gregory Cohen, M.D., MPH - gdcohenmd@yahoo.com - Yes" at bounding box center [359, 204] width 527 height 15
copy div "gdcohenmd@yahoo.com"
drag, startPoint x: 389, startPoint y: 223, endPoint x: 296, endPoint y: 223, distance: 93.7
click at [296, 223] on div "Tricia Miller Property Manager triciam@pacificcoastcommercial.com 6194693600 Yes" at bounding box center [359, 219] width 527 height 15
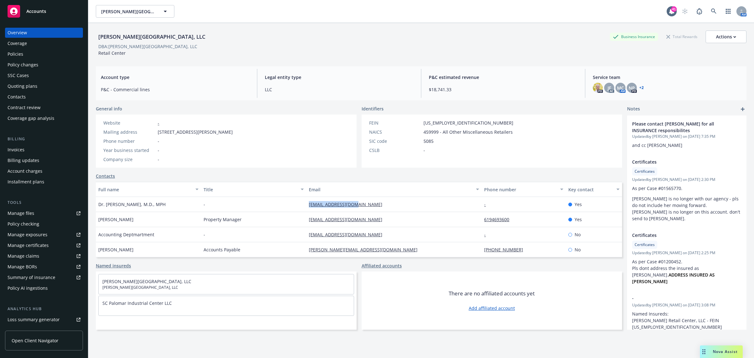
copy div "triciam@pacificcoastcommercial.com"
click at [41, 57] on div "Policies" at bounding box center [44, 54] width 73 height 10
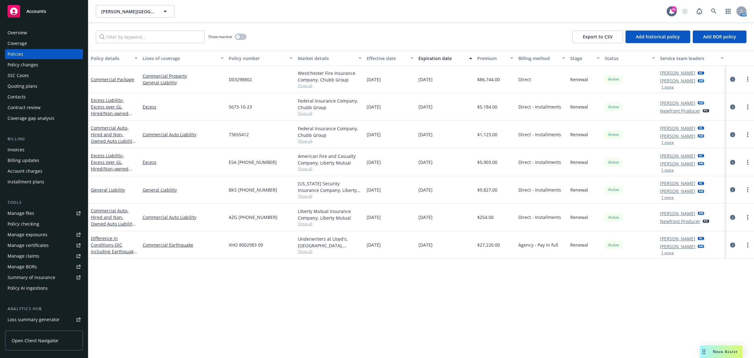
click at [714, 353] on span "Nova Assist" at bounding box center [725, 351] width 25 height 5
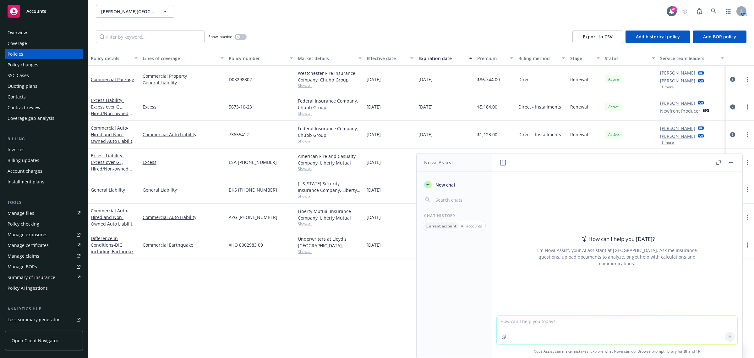
click at [569, 326] on textarea at bounding box center [617, 329] width 241 height 29
paste textarea "Hi Jeff, Thank you for the PFA quote can we please add OH SL taxes on both poli…"
type textarea "write professionally Hi Jeff, Thank you for the PFA quote can we please add OH …"
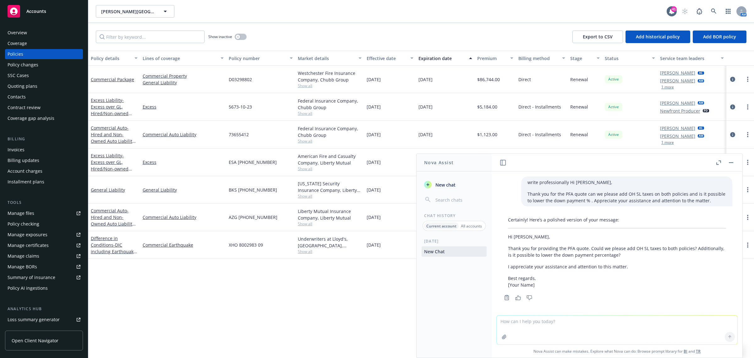
scroll to position [2, 0]
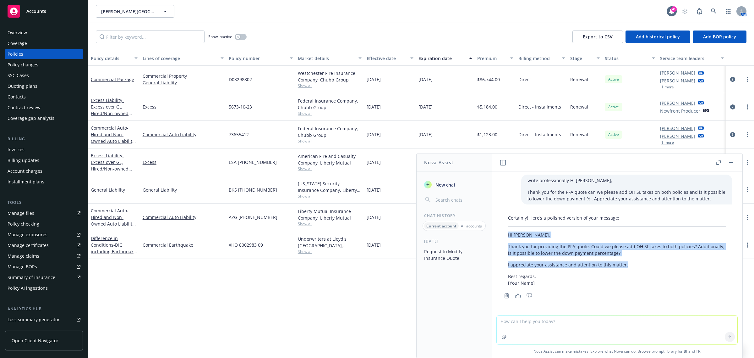
drag, startPoint x: 507, startPoint y: 233, endPoint x: 651, endPoint y: 265, distance: 148.0
click at [651, 265] on div "Certainly! Here’s a polished version of your message: Hi Jeff, Thank you for pr…" at bounding box center [617, 250] width 231 height 77
copy div "Hi Jeff, Thank you for providing the PFA quote. Could we please add OH SL taxes…"
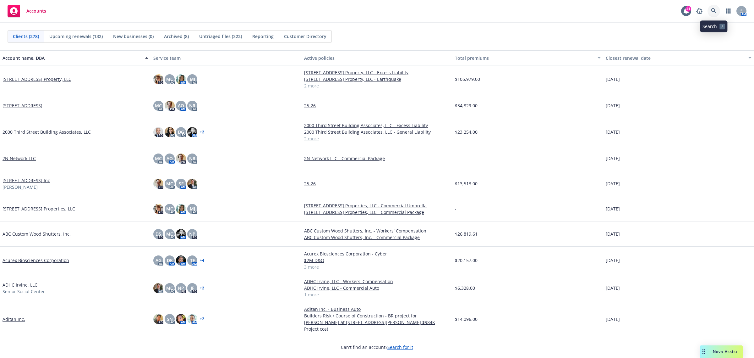
click at [711, 8] on link at bounding box center [714, 11] width 13 height 13
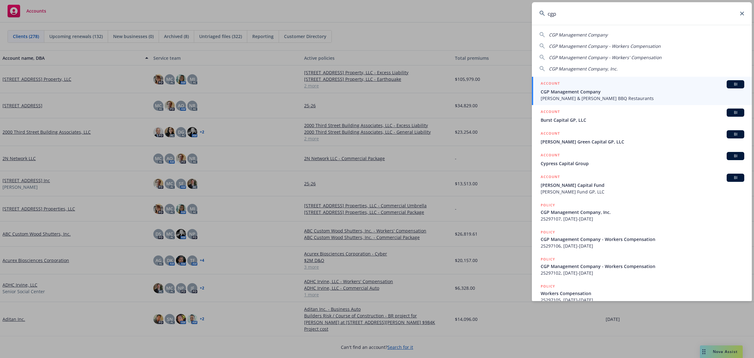
type input "cgp"
click at [573, 90] on span "CGP Management Company" at bounding box center [643, 91] width 204 height 7
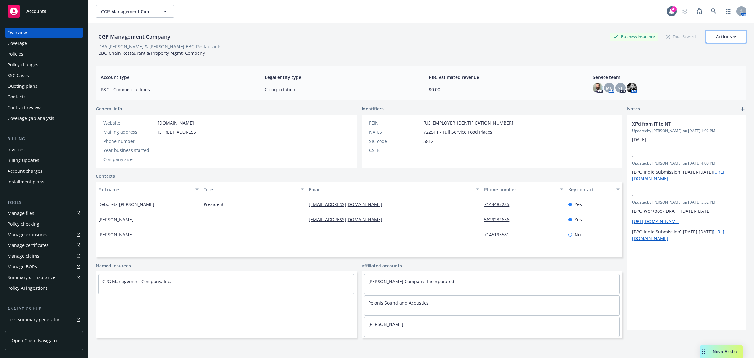
click at [717, 39] on div "Actions" at bounding box center [726, 37] width 20 height 12
click at [106, 179] on link "Contacts" at bounding box center [105, 176] width 19 height 7
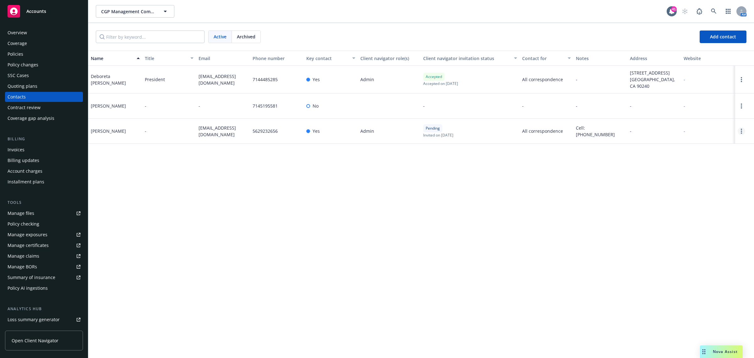
click at [744, 127] on link "Open options" at bounding box center [742, 131] width 8 height 8
click at [719, 82] on link "Edit contact" at bounding box center [712, 81] width 49 height 13
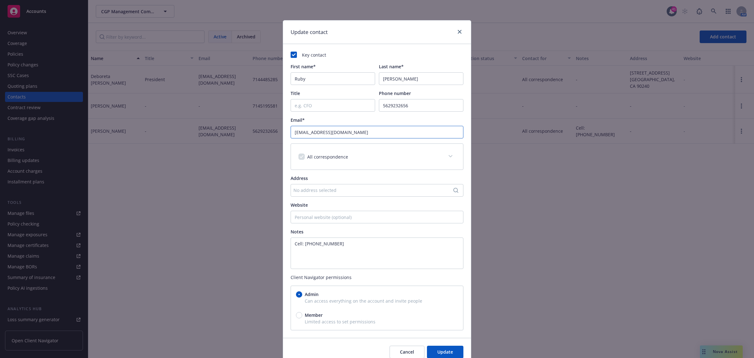
drag, startPoint x: 362, startPoint y: 133, endPoint x: 182, endPoint y: 132, distance: 180.1
click at [183, 132] on div "Update contact Key contact First name* Ruby Last name* Raymundo Title Phone num…" at bounding box center [377, 179] width 754 height 358
paste input "Rubycgp2"
click at [365, 138] on input "rubycgp@yahoo.com" at bounding box center [377, 132] width 173 height 13
drag, startPoint x: 356, startPoint y: 134, endPoint x: 225, endPoint y: 129, distance: 130.9
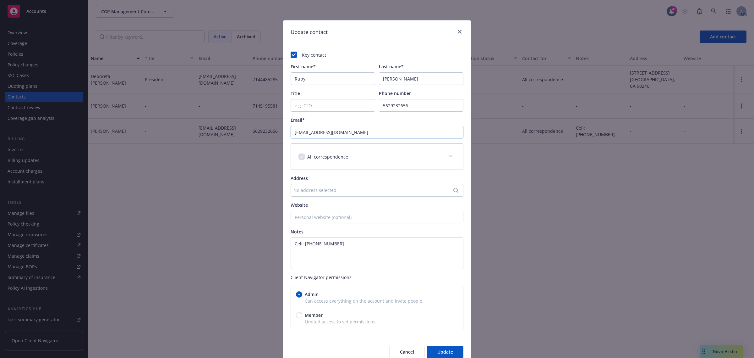
click at [227, 130] on div "Update contact Key contact First name* Ruby Last name* Raymundo Title Phone num…" at bounding box center [377, 179] width 754 height 358
paste input "Rubycgp2"
click at [448, 349] on span "Update" at bounding box center [446, 352] width 16 height 6
type input "rubycgp2@yahoo.com"
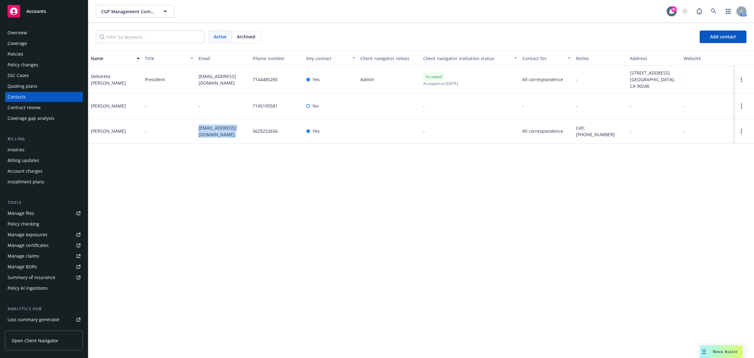
drag, startPoint x: 251, startPoint y: 130, endPoint x: 195, endPoint y: 137, distance: 55.8
click at [195, 137] on div "Ruby Raymundo - rubycgp2@yahoo.com 5629232656 Yes - All correspondence Cell: 21…" at bounding box center [421, 131] width 666 height 25
copy div "rubycgp2@yahoo.com"
click at [715, 7] on link at bounding box center [714, 11] width 13 height 13
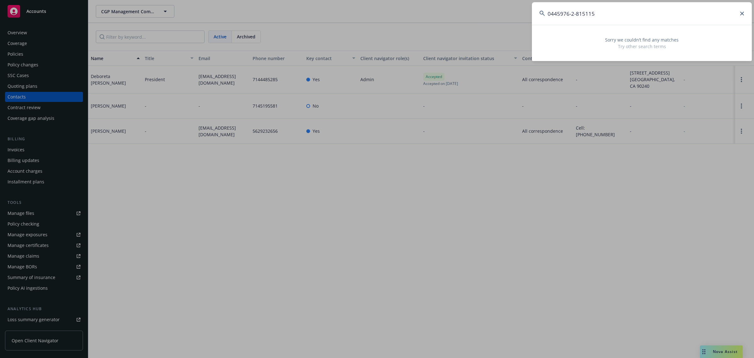
click at [576, 13] on input "0445976-2-815115" at bounding box center [642, 13] width 220 height 23
click at [572, 13] on input "0445976-2815115" at bounding box center [642, 13] width 220 height 23
click at [595, 15] on input "04459762815115" at bounding box center [642, 13] width 220 height 23
drag, startPoint x: 600, startPoint y: 12, endPoint x: 423, endPoint y: 10, distance: 177.6
click at [424, 11] on div "04459762815115 Sorry we couldn’t find any matches Try other search terms" at bounding box center [377, 179] width 754 height 358
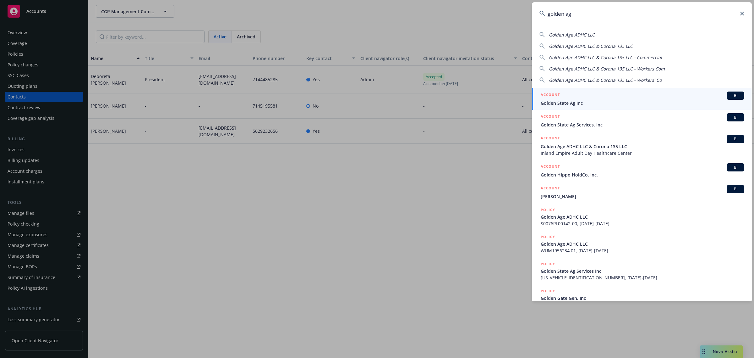
type input "golden ag"
click at [574, 100] on span "Golden State Ag Inc" at bounding box center [643, 103] width 204 height 7
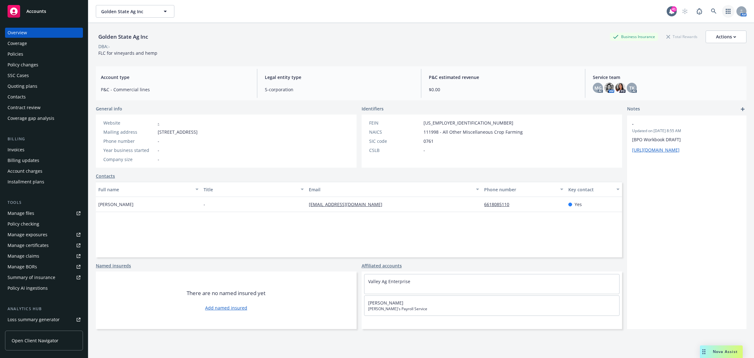
drag, startPoint x: 717, startPoint y: 10, endPoint x: 717, endPoint y: 13, distance: 3.2
click at [722, 12] on link "button" at bounding box center [728, 11] width 13 height 13
click at [711, 10] on icon at bounding box center [714, 11] width 6 height 6
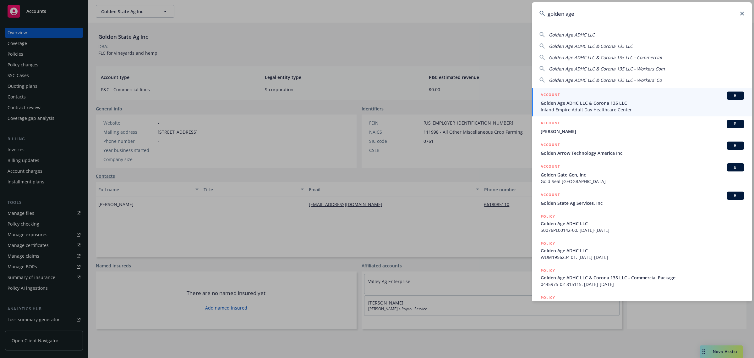
type input "golden age"
click at [573, 100] on span "Golden Age ADHC LLC & Corona 135 LLC" at bounding box center [643, 103] width 204 height 7
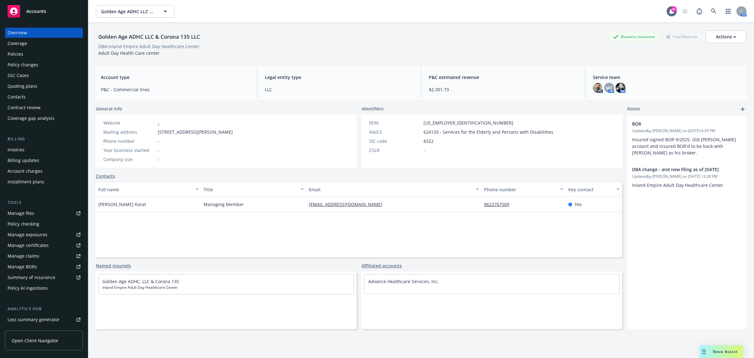
click at [24, 52] on div "Policies" at bounding box center [44, 54] width 73 height 10
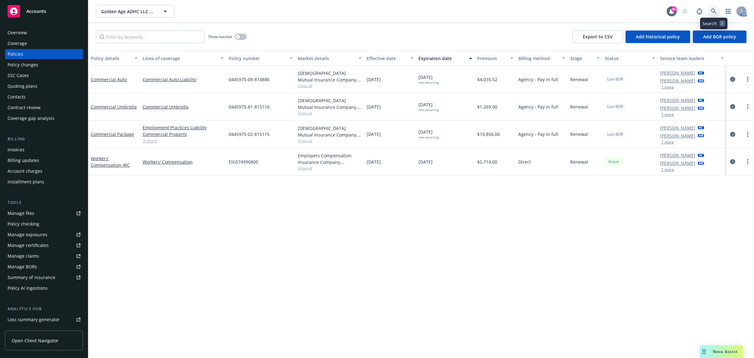
click at [711, 11] on icon at bounding box center [714, 11] width 6 height 6
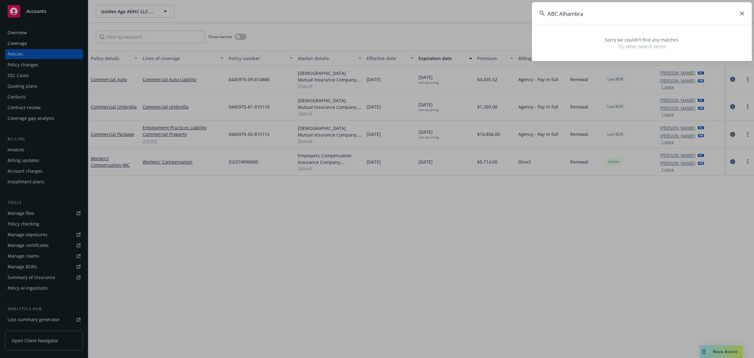
drag, startPoint x: 594, startPoint y: 18, endPoint x: 561, endPoint y: 22, distance: 33.9
click at [561, 22] on input "ABC Alhambra" at bounding box center [642, 13] width 220 height 23
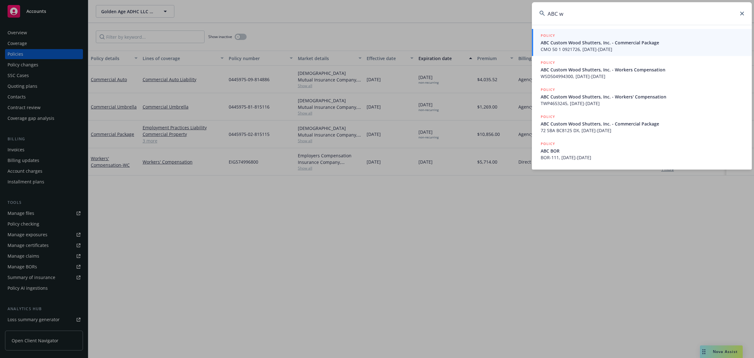
type input "ABC w"
click at [609, 45] on span "ABC Custom Wood Shutters, Inc. - Commercial Package" at bounding box center [643, 42] width 204 height 7
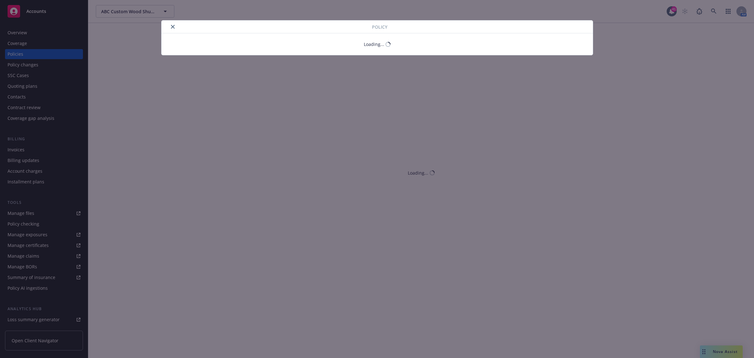
click at [175, 25] on div at bounding box center [268, 27] width 208 height 8
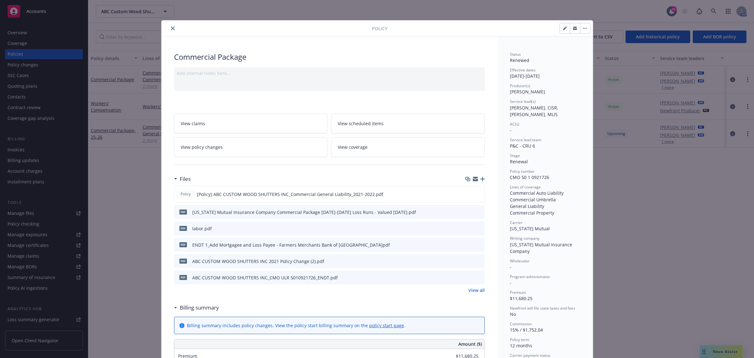
click at [171, 27] on icon "close" at bounding box center [173, 28] width 4 height 4
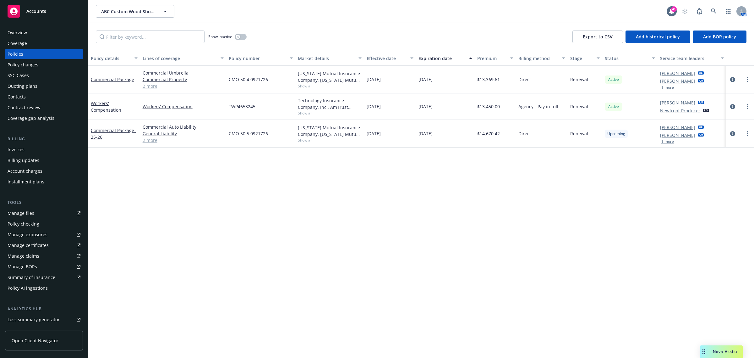
click at [31, 32] on div "Overview" at bounding box center [44, 33] width 73 height 10
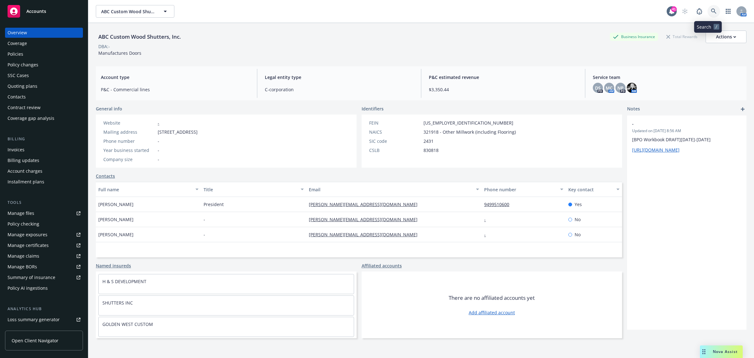
click at [711, 10] on icon at bounding box center [714, 11] width 6 height 6
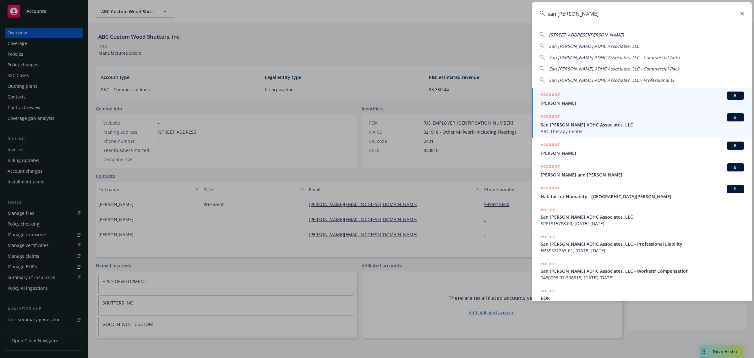
type input "san gabriel"
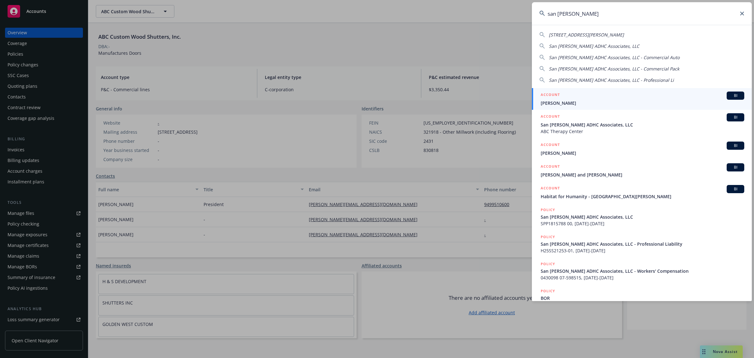
drag, startPoint x: 568, startPoint y: 120, endPoint x: 505, endPoint y: 120, distance: 63.5
click at [568, 120] on div "ACCOUNT BI" at bounding box center [643, 117] width 204 height 8
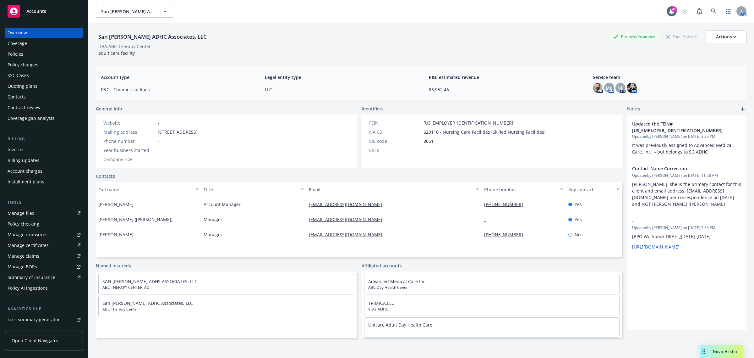
click at [21, 52] on div "Policies" at bounding box center [16, 54] width 16 height 10
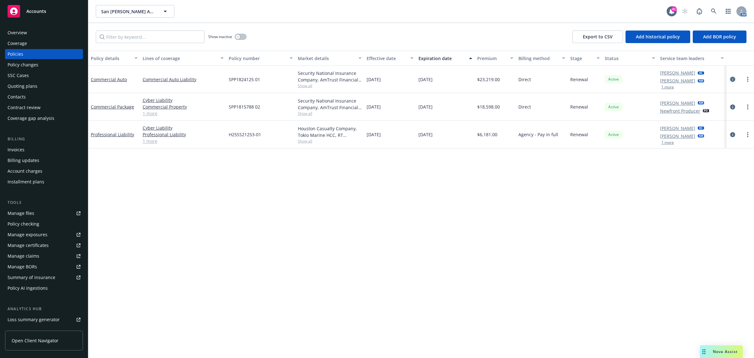
click at [736, 79] on link "circleInformation" at bounding box center [733, 79] width 8 height 8
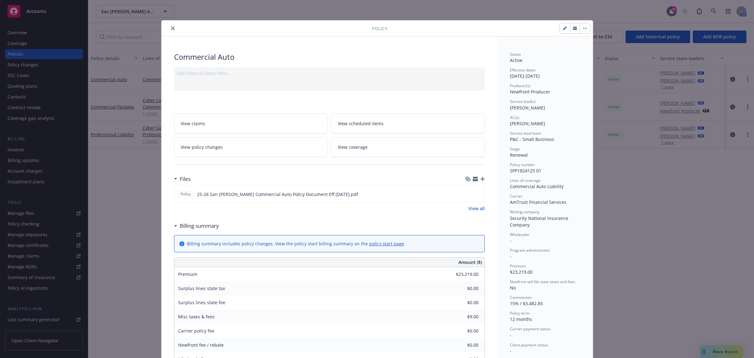
click at [171, 27] on icon "close" at bounding box center [173, 28] width 4 height 4
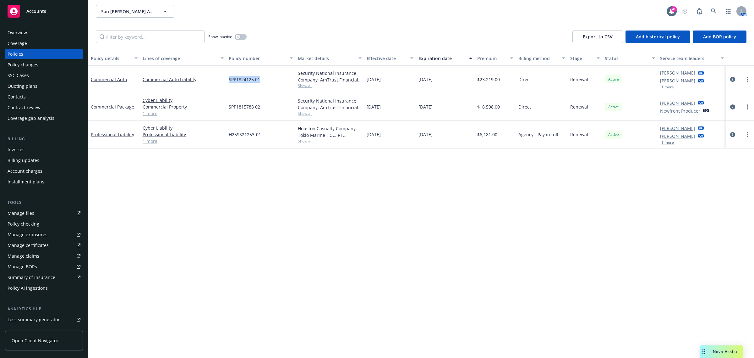
drag, startPoint x: 272, startPoint y: 81, endPoint x: 297, endPoint y: 62, distance: 31.8
click at [225, 85] on div "Commercial Auto Commercial Auto Liability SPP1824125 01 Security National Insur…" at bounding box center [421, 79] width 666 height 27
copy div "SPP1824125 01"
click at [725, 353] on span "Nova Assist" at bounding box center [725, 351] width 25 height 5
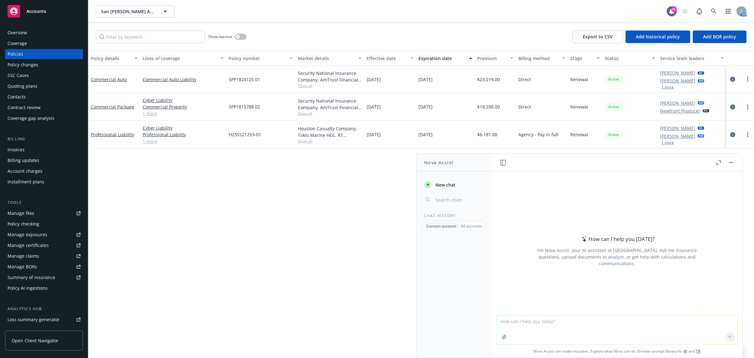
click at [544, 327] on textarea at bounding box center [617, 329] width 241 height 29
type textarea "what is typically needed to get an auto vehicle added via endorsement"
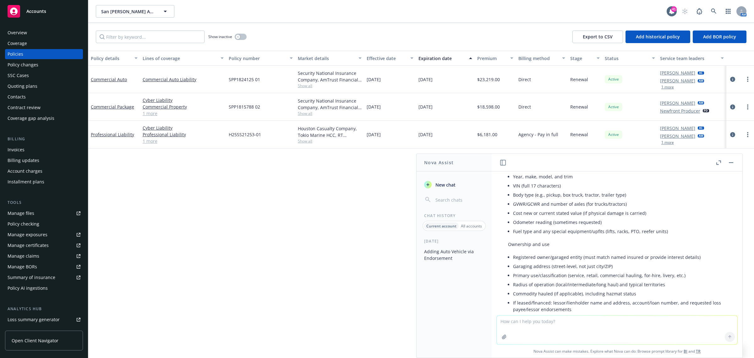
scroll to position [27, 0]
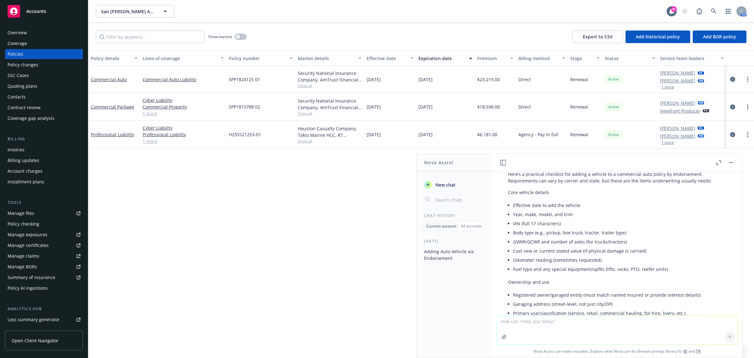
click at [731, 161] on button "button" at bounding box center [732, 163] width 8 height 8
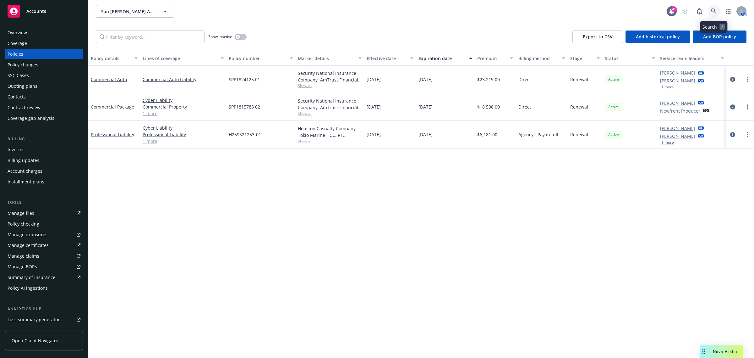
click at [710, 10] on link at bounding box center [714, 11] width 13 height 13
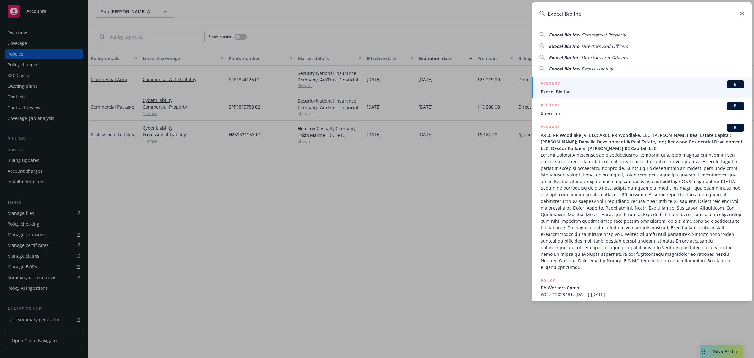
type input "Exocel Bio Inc"
click at [576, 88] on span "Exocel Bio Inc" at bounding box center [643, 91] width 204 height 7
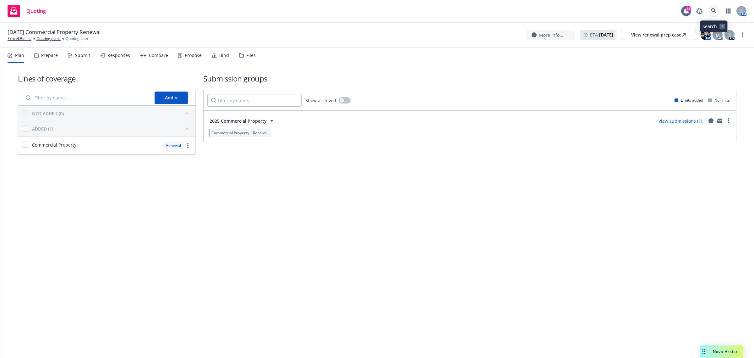
click at [714, 11] on icon at bounding box center [713, 10] width 5 height 5
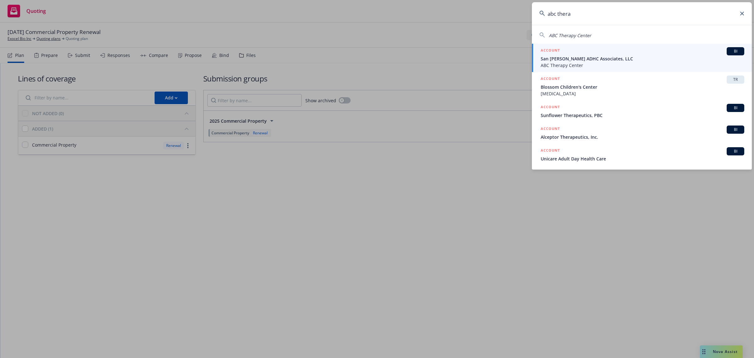
type input "abc thera"
click at [590, 63] on span "ABC Therapy Center" at bounding box center [643, 65] width 204 height 7
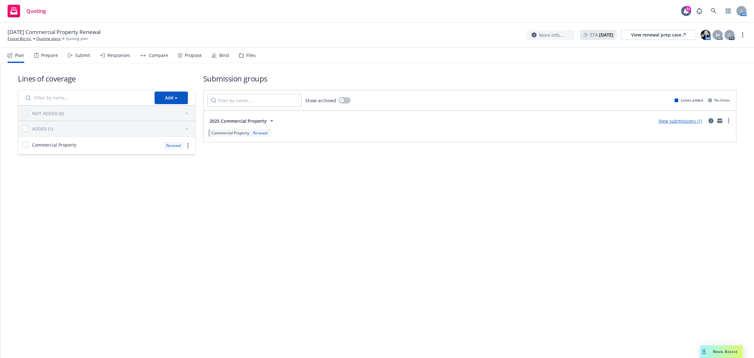
click at [191, 57] on div "Propose" at bounding box center [193, 55] width 17 height 5
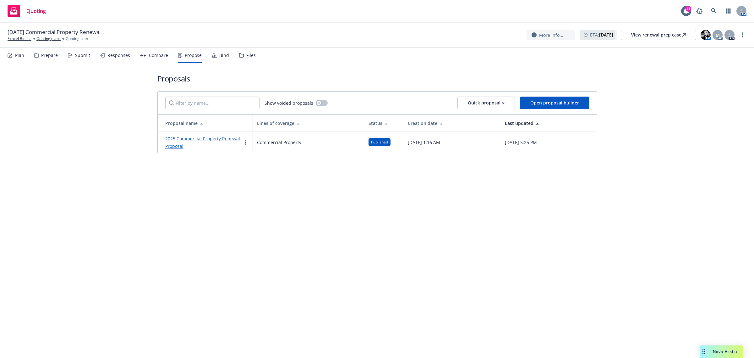
click at [201, 136] on link "2025 Commercial Property Renewal Proposal" at bounding box center [202, 142] width 75 height 14
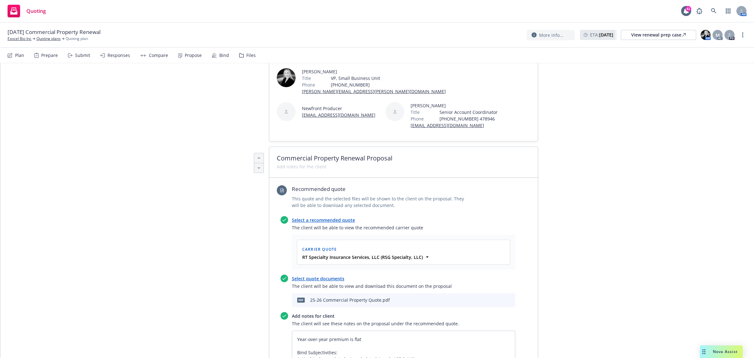
scroll to position [275, 0]
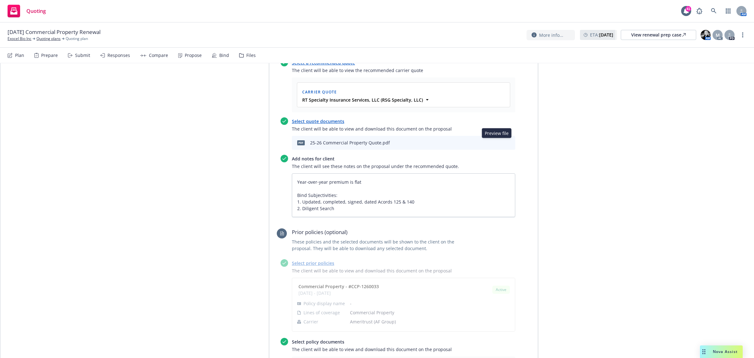
click at [497, 142] on icon "preview file" at bounding box center [500, 142] width 6 height 4
click at [21, 55] on div "Plan" at bounding box center [19, 55] width 9 height 5
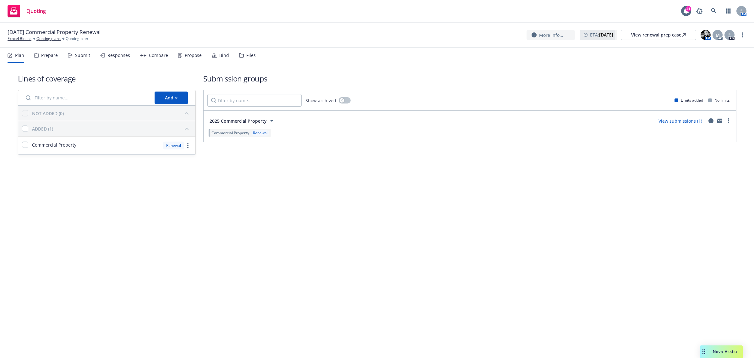
drag, startPoint x: 21, startPoint y: 41, endPoint x: 20, endPoint y: 35, distance: 6.4
click at [20, 41] on link "Exocel Bio Inc" at bounding box center [20, 39] width 24 height 6
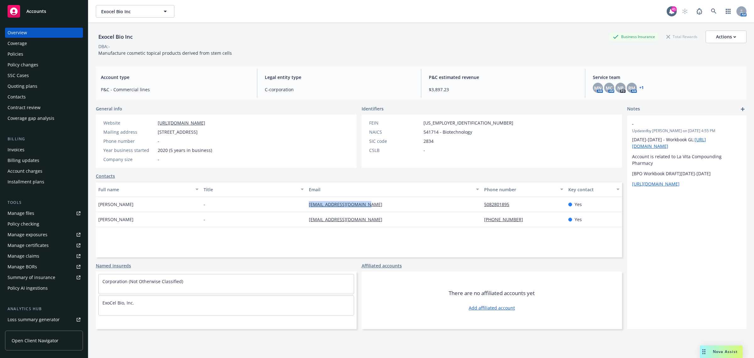
drag, startPoint x: 401, startPoint y: 202, endPoint x: 296, endPoint y: 211, distance: 106.0
click at [296, 211] on div "[PERSON_NAME] - [EMAIL_ADDRESS][DOMAIN_NAME] 5082801895 Yes" at bounding box center [359, 204] width 527 height 15
copy div "[EMAIL_ADDRESS][DOMAIN_NAME]"
drag, startPoint x: 388, startPoint y: 213, endPoint x: 299, endPoint y: 225, distance: 90.1
click at [299, 225] on div "Raj Jayashankar - [EMAIL_ADDRESS][DOMAIN_NAME] [PHONE_NUMBER] Yes" at bounding box center [359, 219] width 527 height 15
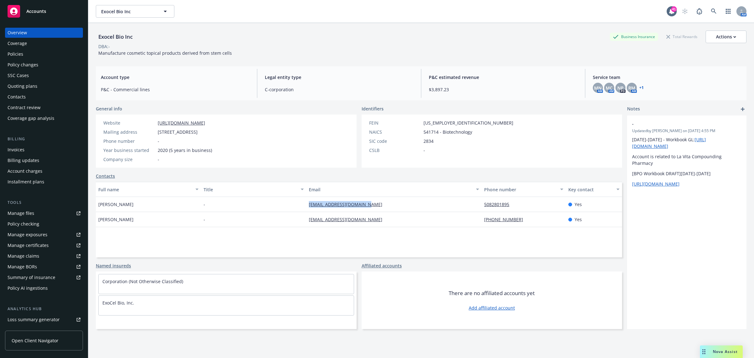
copy div "[EMAIL_ADDRESS][DOMAIN_NAME]"
click at [26, 87] on div "Quoting plans" at bounding box center [23, 86] width 30 height 10
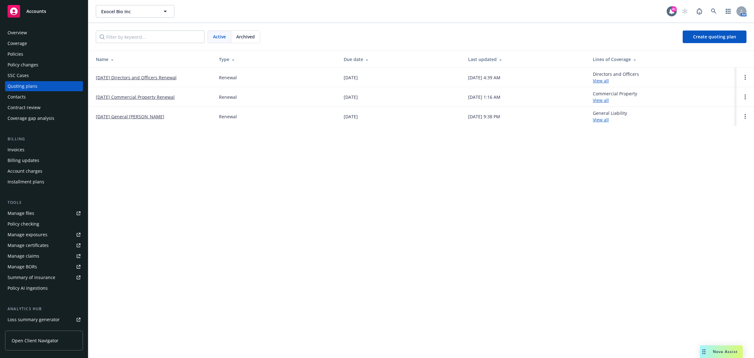
click at [142, 98] on link "[DATE] Commercial Property Renewal" at bounding box center [135, 97] width 79 height 7
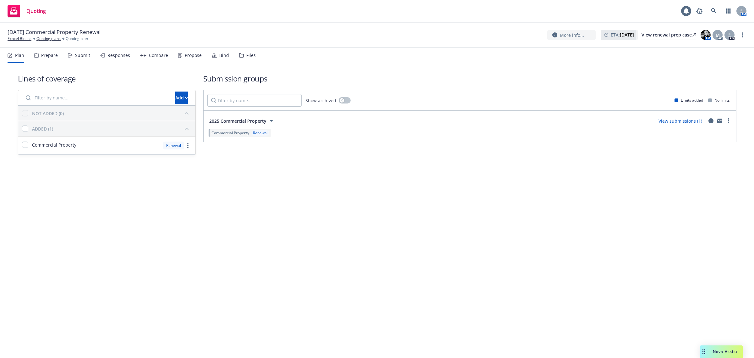
click at [198, 54] on div "Propose" at bounding box center [193, 55] width 17 height 5
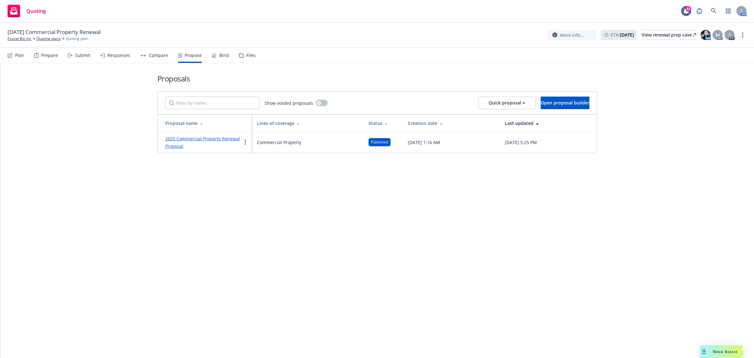
click at [200, 140] on link "2025 Commercial Property Renewal Proposal" at bounding box center [202, 142] width 75 height 14
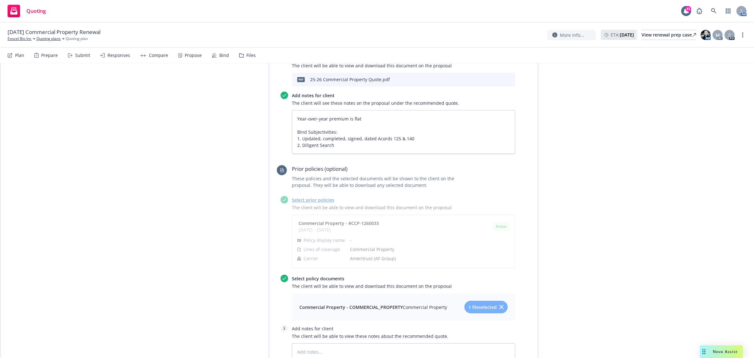
scroll to position [236, 0]
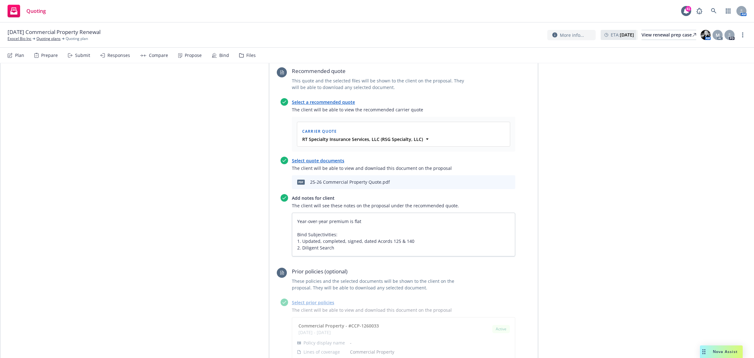
click at [497, 182] on icon "preview file" at bounding box center [500, 182] width 6 height 4
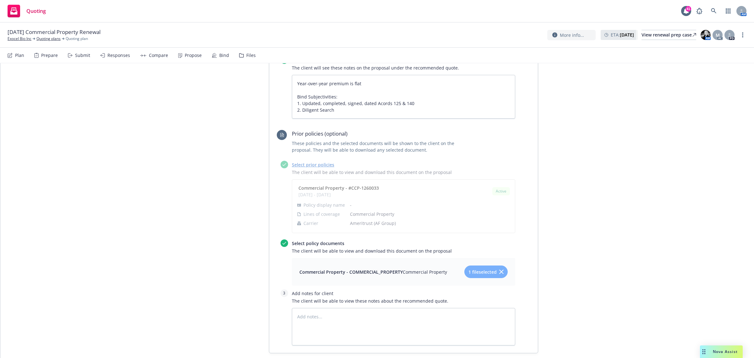
scroll to position [434, 0]
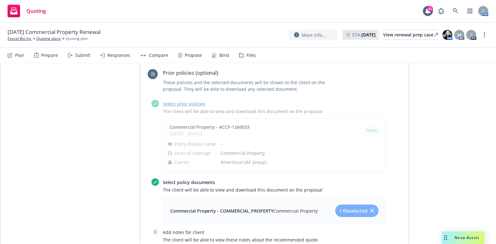
type textarea "x"
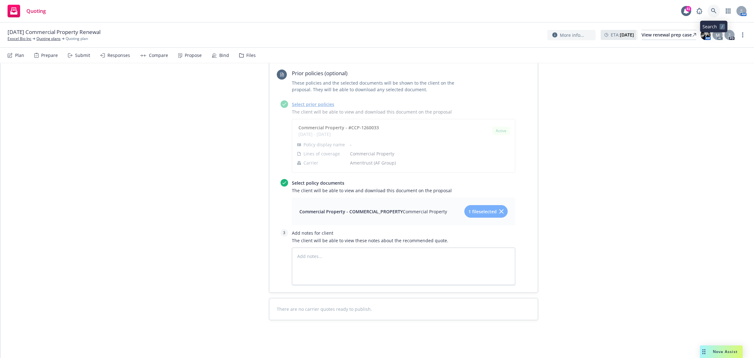
click at [715, 8] on icon at bounding box center [714, 11] width 6 height 6
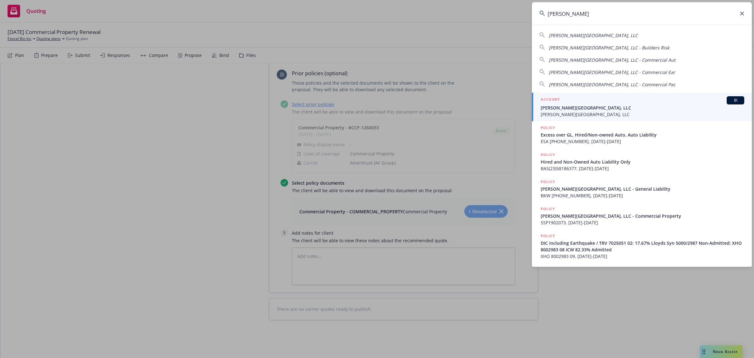
type input "[PERSON_NAME]"
click at [603, 106] on span "[PERSON_NAME][GEOGRAPHIC_DATA], LLC" at bounding box center [643, 107] width 204 height 7
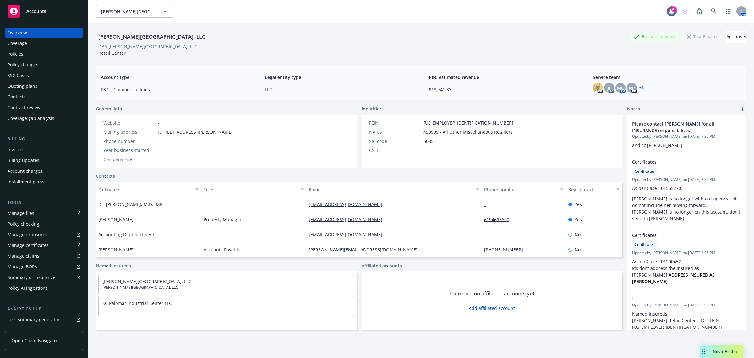
click at [31, 52] on div "Policies" at bounding box center [44, 54] width 73 height 10
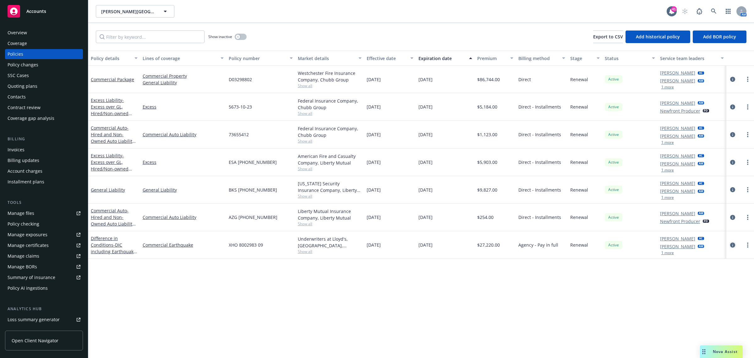
click at [729, 246] on link "circleInformation" at bounding box center [733, 245] width 8 height 8
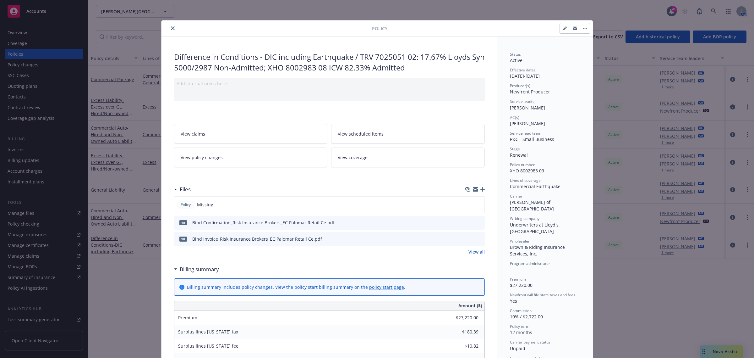
click at [476, 237] on icon "preview file" at bounding box center [479, 238] width 6 height 4
click at [44, 170] on div "Policy Difference in Conditions - DIC including Earthquake / TRV 7025051 02: 17…" at bounding box center [377, 179] width 754 height 358
drag, startPoint x: 175, startPoint y: 22, endPoint x: 174, endPoint y: 25, distance: 3.2
click at [174, 25] on div "Policy" at bounding box center [378, 28] width 432 height 16
click at [173, 25] on div at bounding box center [268, 29] width 208 height 8
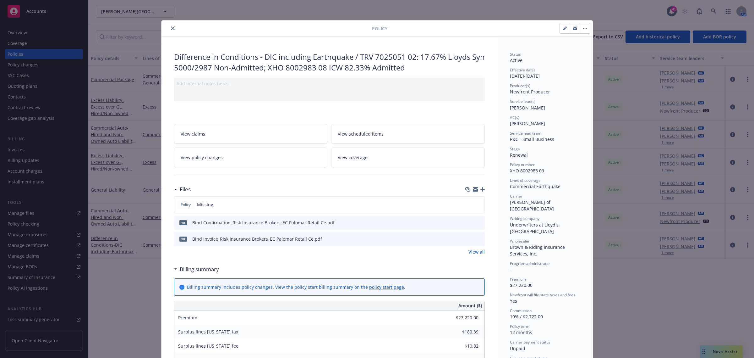
click at [171, 27] on icon "close" at bounding box center [173, 28] width 4 height 4
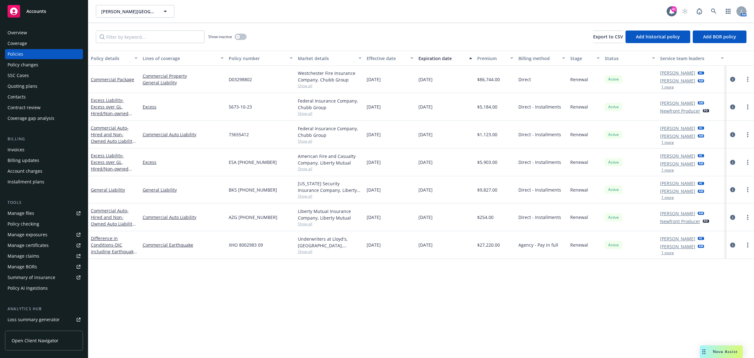
click at [24, 150] on div "Invoices" at bounding box center [16, 150] width 17 height 10
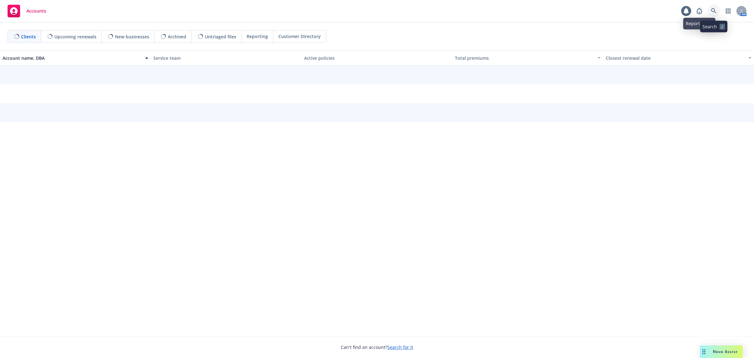
click at [710, 10] on link at bounding box center [714, 11] width 13 height 13
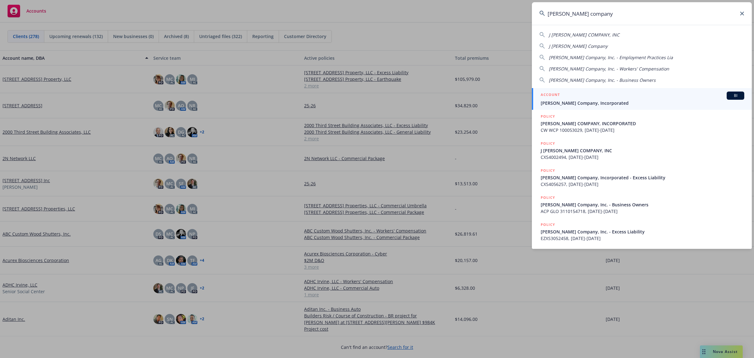
type input "[PERSON_NAME] company"
click at [581, 108] on link "ACCOUNT BI [PERSON_NAME] Company, Incorporated" at bounding box center [642, 99] width 220 height 22
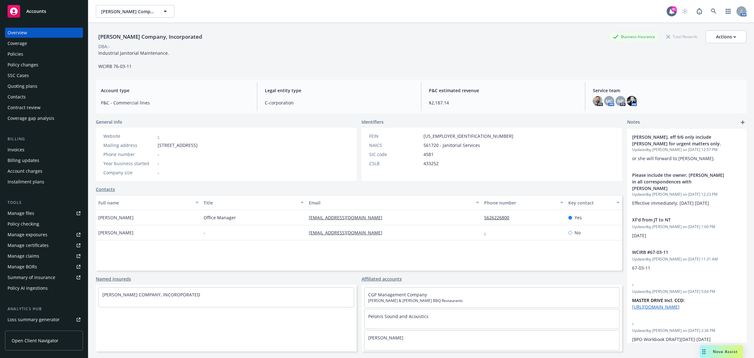
click at [13, 57] on div "Policies" at bounding box center [16, 54] width 16 height 10
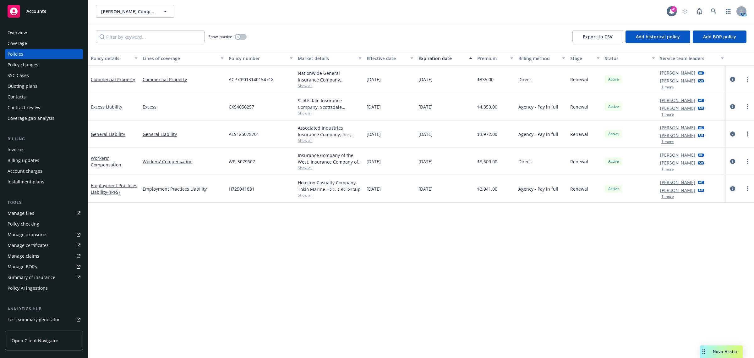
click at [733, 186] on icon "circleInformation" at bounding box center [733, 188] width 5 height 5
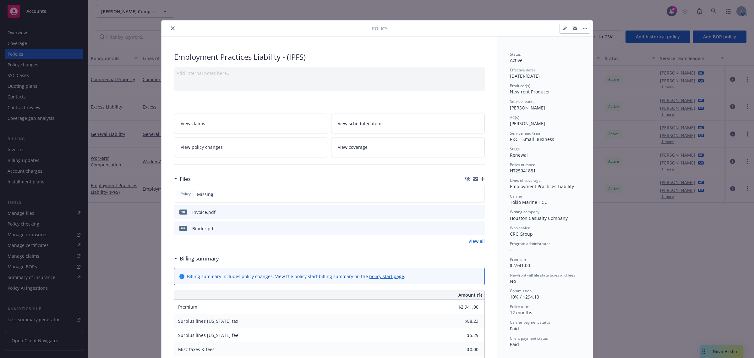
click at [476, 227] on icon "preview file" at bounding box center [479, 228] width 6 height 4
